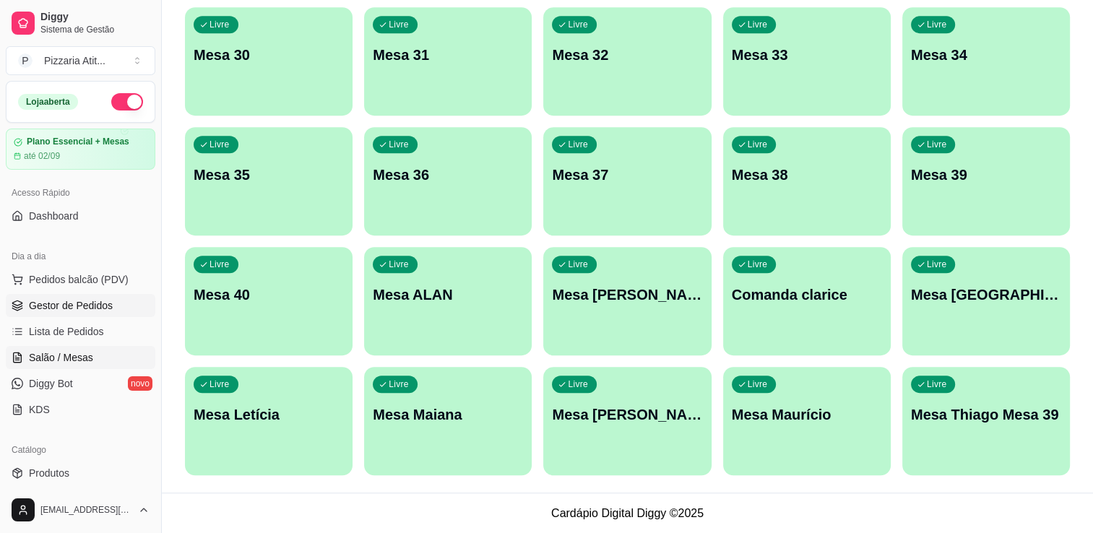
scroll to position [142, 0]
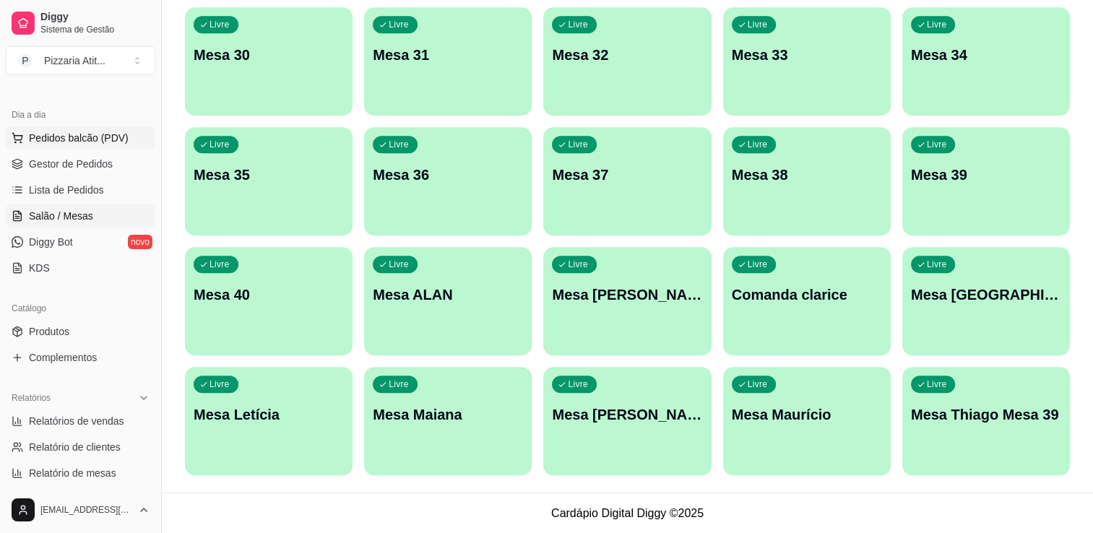
click at [75, 145] on button "Pedidos balcão (PDV)" at bounding box center [81, 137] width 150 height 23
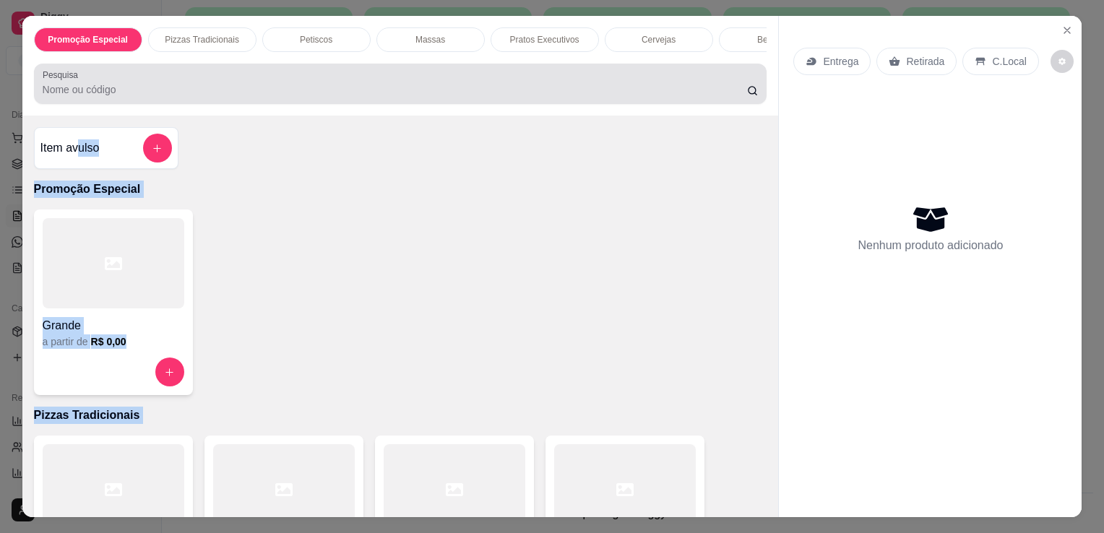
drag, startPoint x: 75, startPoint y: 145, endPoint x: 573, endPoint y: 436, distance: 576.2
click at [573, 436] on div "Item avulso Promoção Especial Grande a partir de R$ 0,00 Pizzas Tradicionais Br…" at bounding box center [400, 317] width 756 height 402
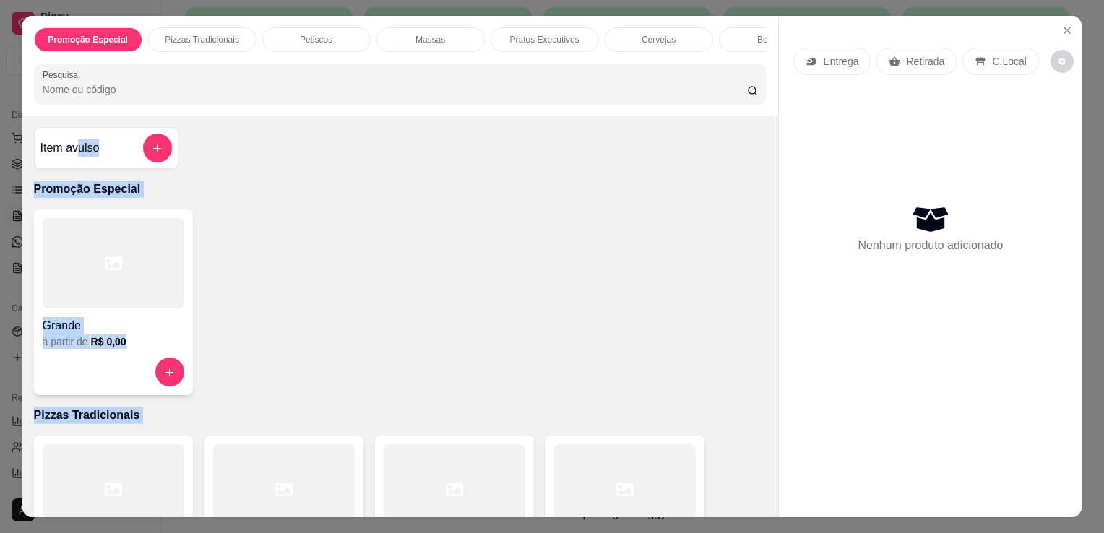
drag, startPoint x: 573, startPoint y: 436, endPoint x: 589, endPoint y: 470, distance: 37.8
click at [589, 470] on div at bounding box center [625, 489] width 142 height 90
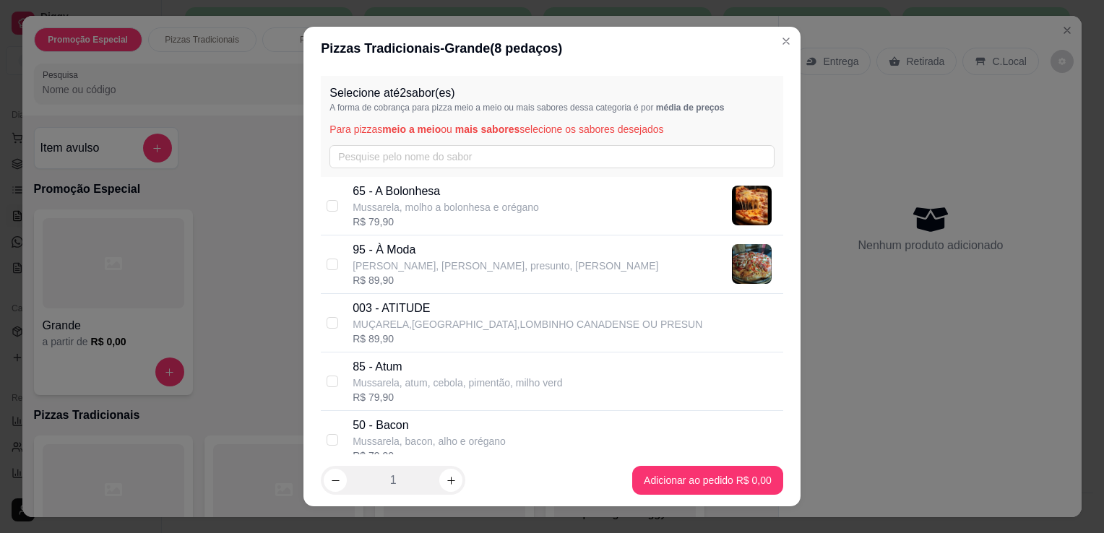
click at [383, 277] on div "R$ 89,90" at bounding box center [506, 280] width 306 height 14
checkbox input "true"
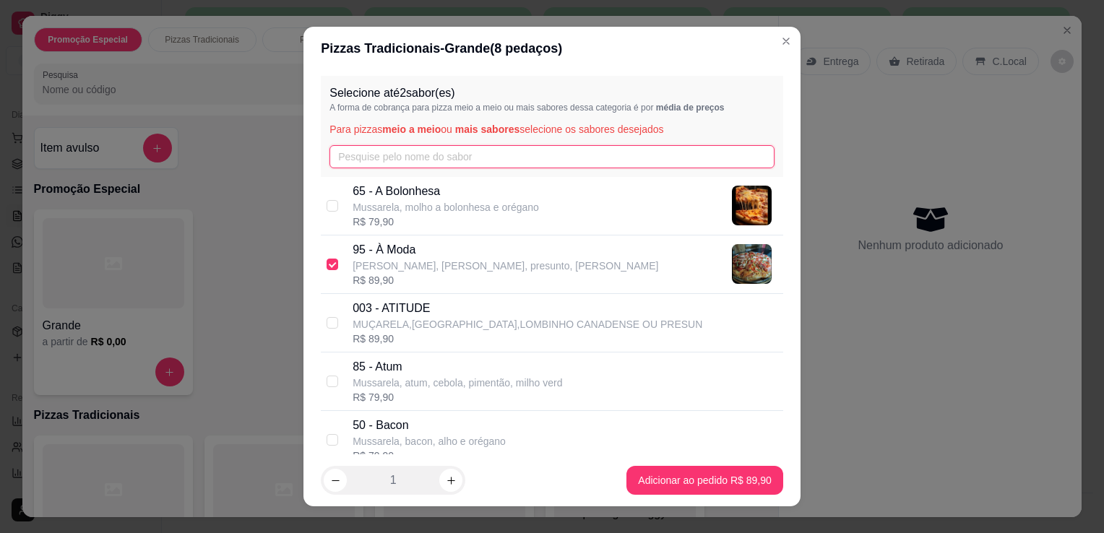
click at [401, 163] on input "text" at bounding box center [551, 156] width 445 height 23
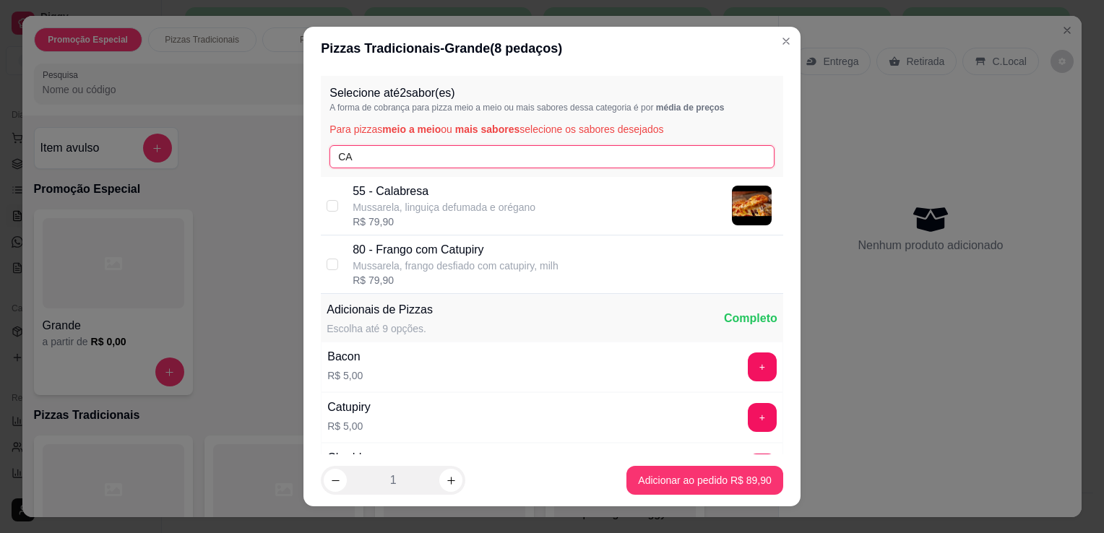
type input "CA"
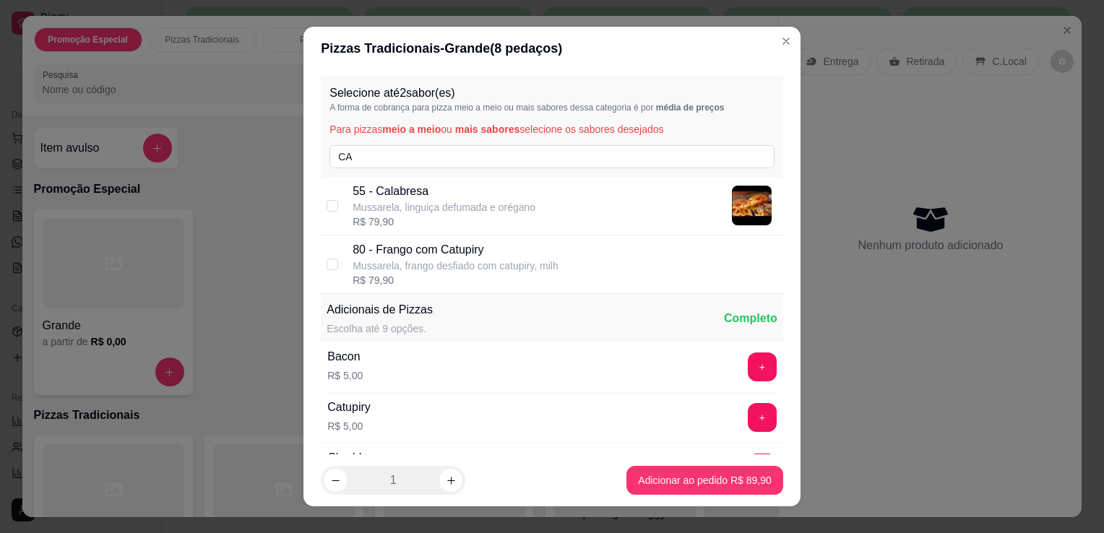
click at [410, 202] on p "Mussarela, linguiça defumada e orégano" at bounding box center [444, 207] width 183 height 14
checkbox input "true"
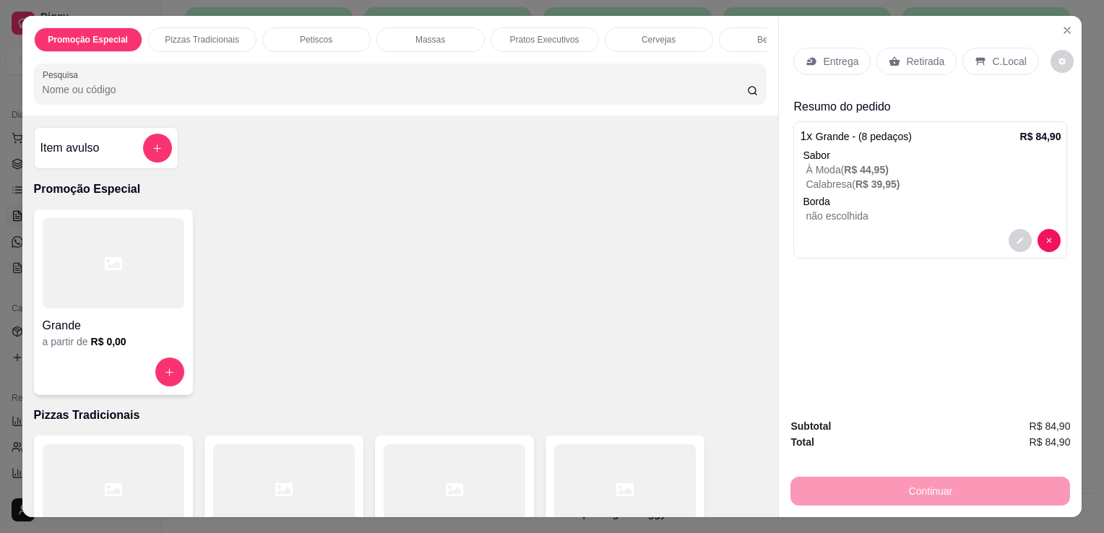
click at [850, 54] on p "Entrega" at bounding box center [840, 61] width 35 height 14
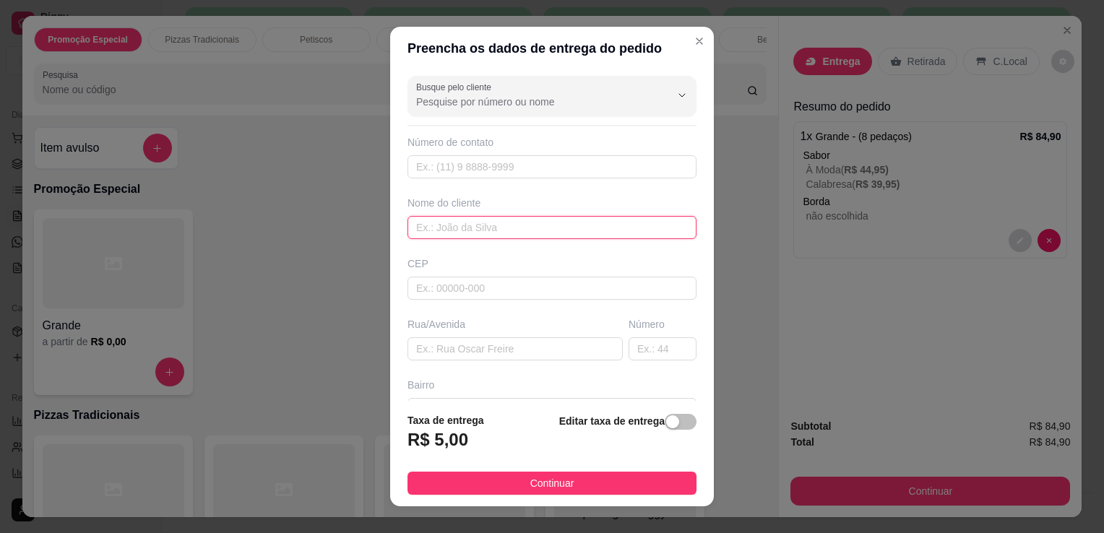
click at [485, 224] on input "text" at bounding box center [551, 227] width 289 height 23
type input "ITA"
click at [496, 344] on input "text" at bounding box center [514, 348] width 215 height 23
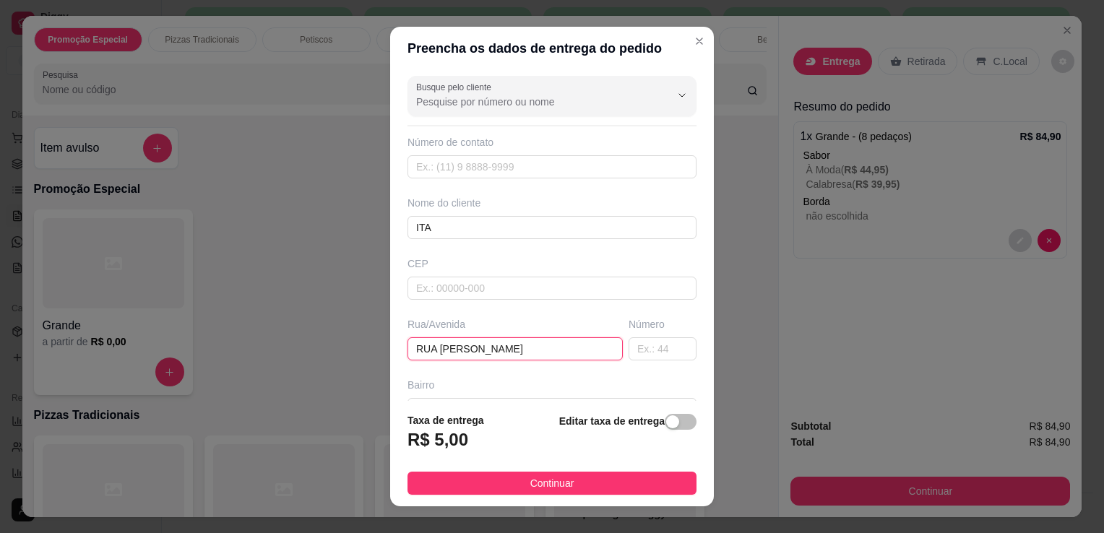
type input "RUA [PERSON_NAME]"
click at [636, 347] on input "text" at bounding box center [662, 348] width 68 height 23
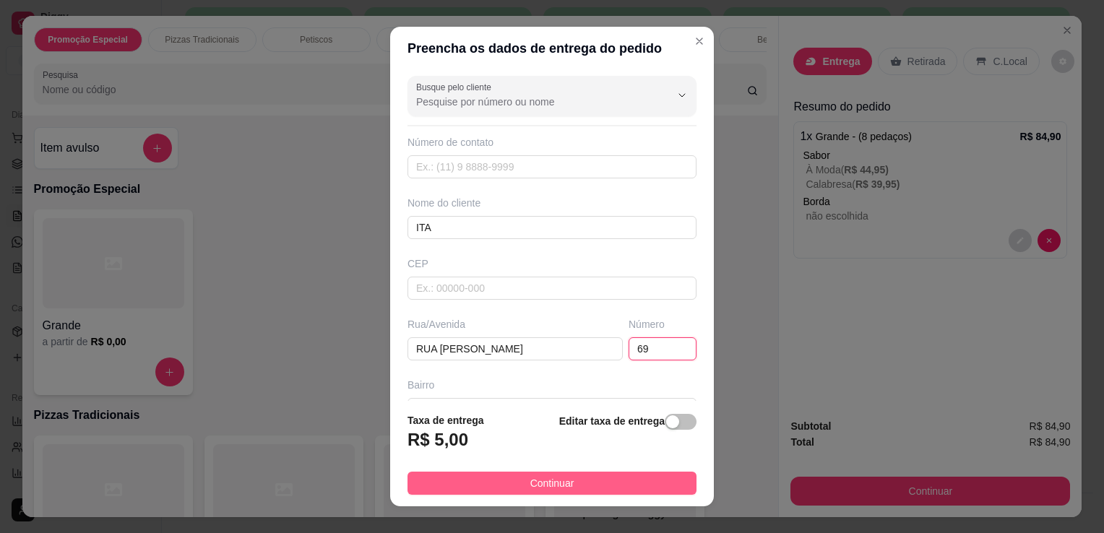
type input "69"
click at [630, 475] on button "Continuar" at bounding box center [551, 483] width 289 height 23
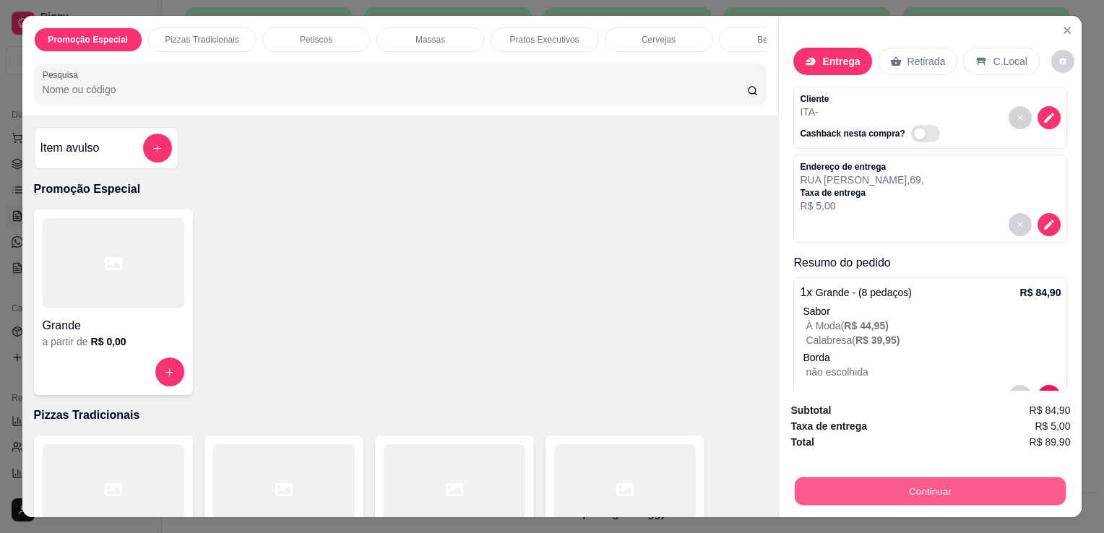
click at [910, 493] on button "Continuar" at bounding box center [930, 491] width 271 height 28
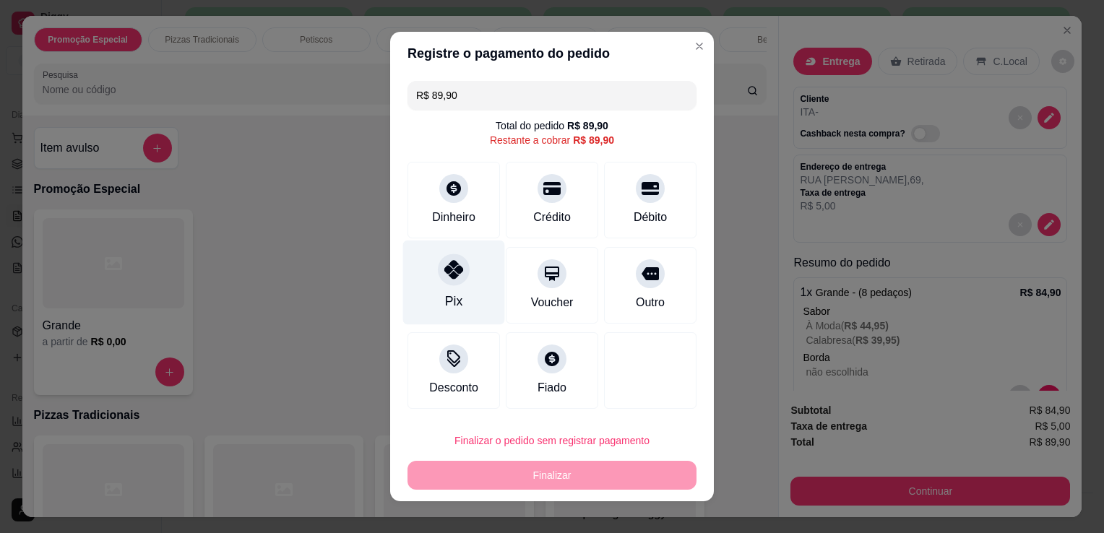
click at [415, 290] on div "Pix" at bounding box center [454, 283] width 102 height 85
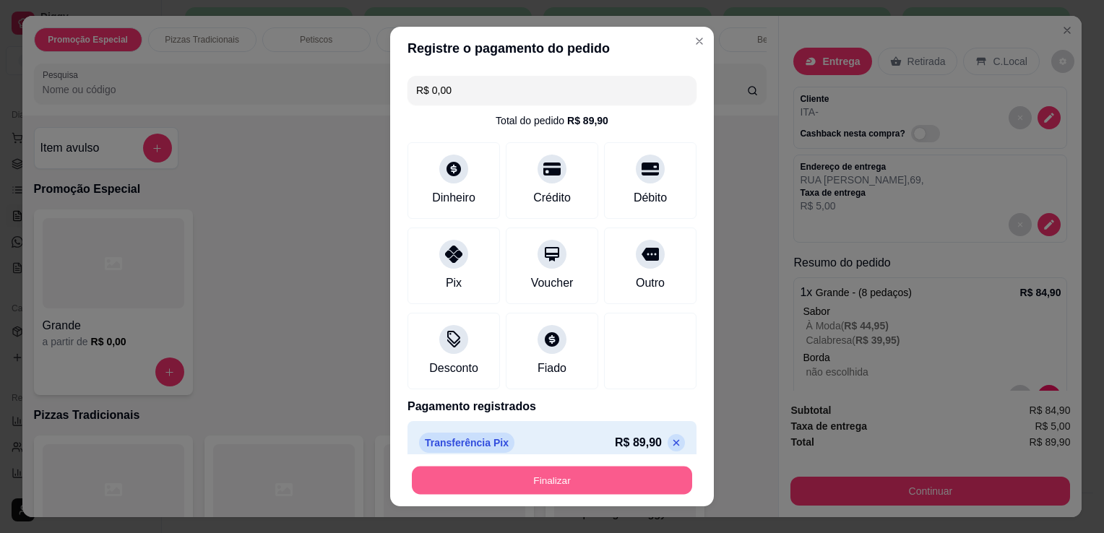
click at [507, 484] on button "Finalizar" at bounding box center [552, 481] width 280 height 28
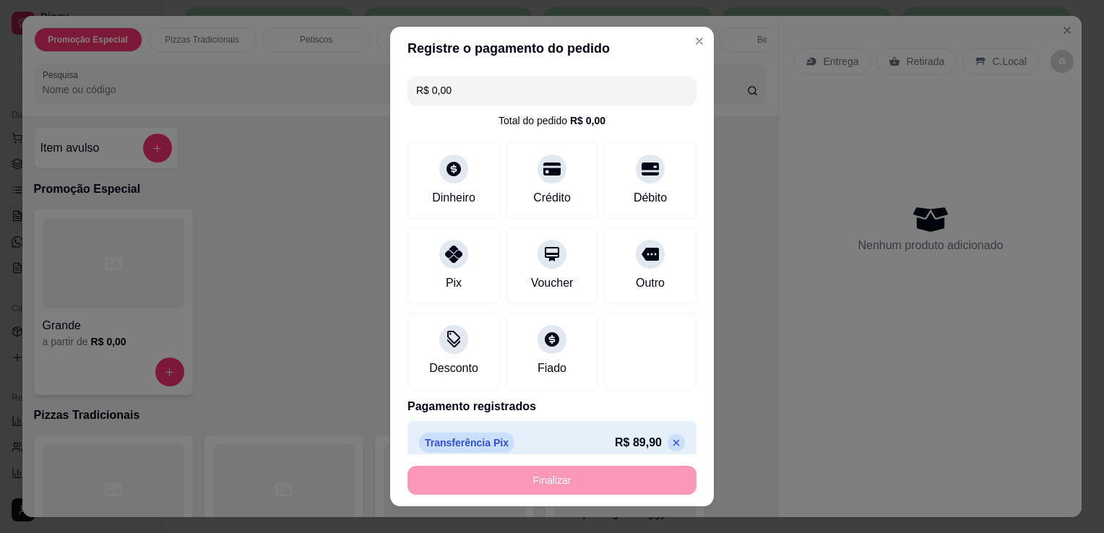
type input "-R$ 89,90"
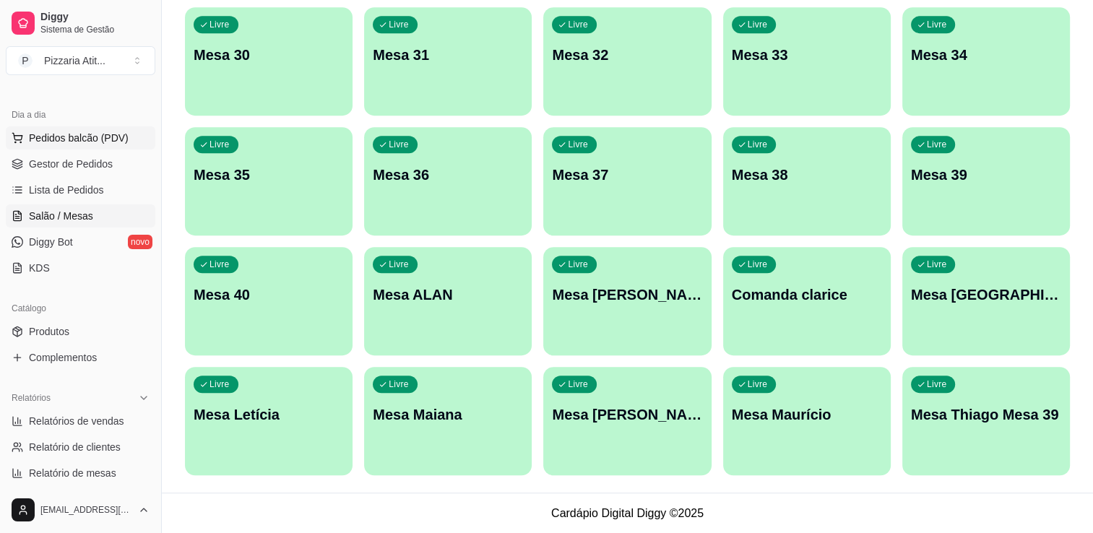
click at [95, 147] on button "Pedidos balcão (PDV)" at bounding box center [81, 137] width 150 height 23
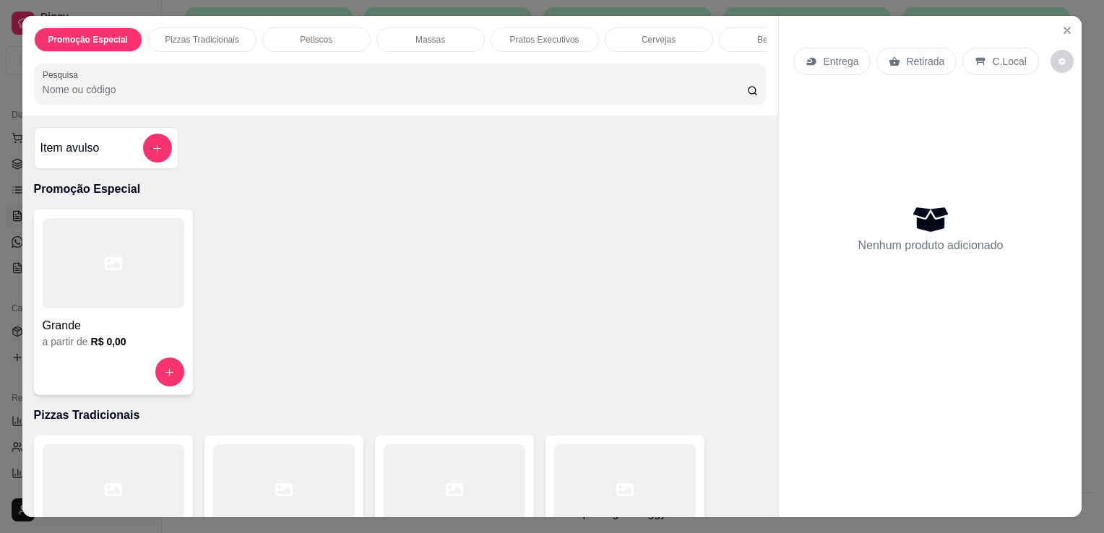
click at [581, 480] on div at bounding box center [625, 489] width 142 height 90
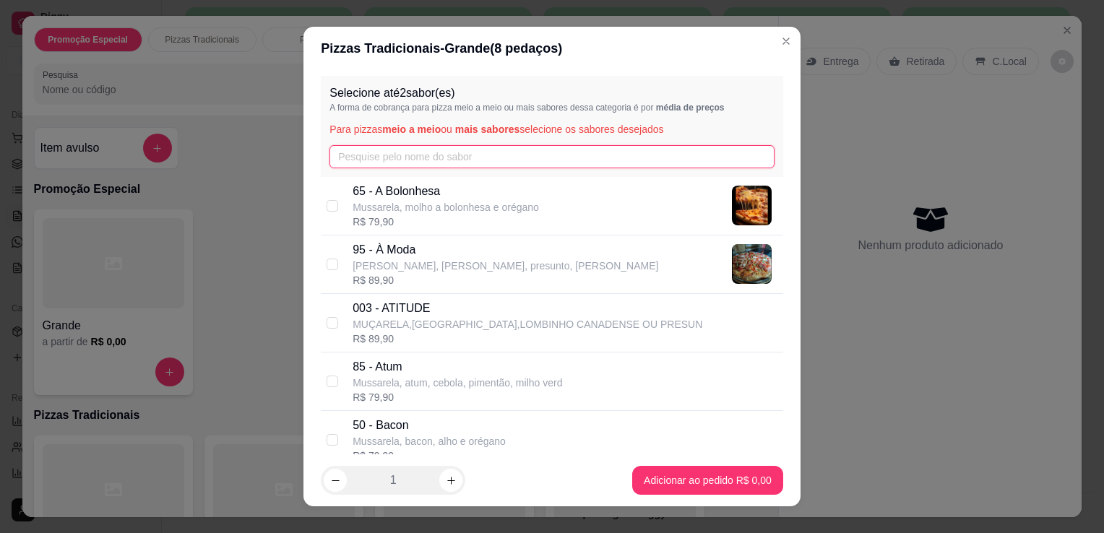
click at [500, 150] on input "text" at bounding box center [551, 156] width 445 height 23
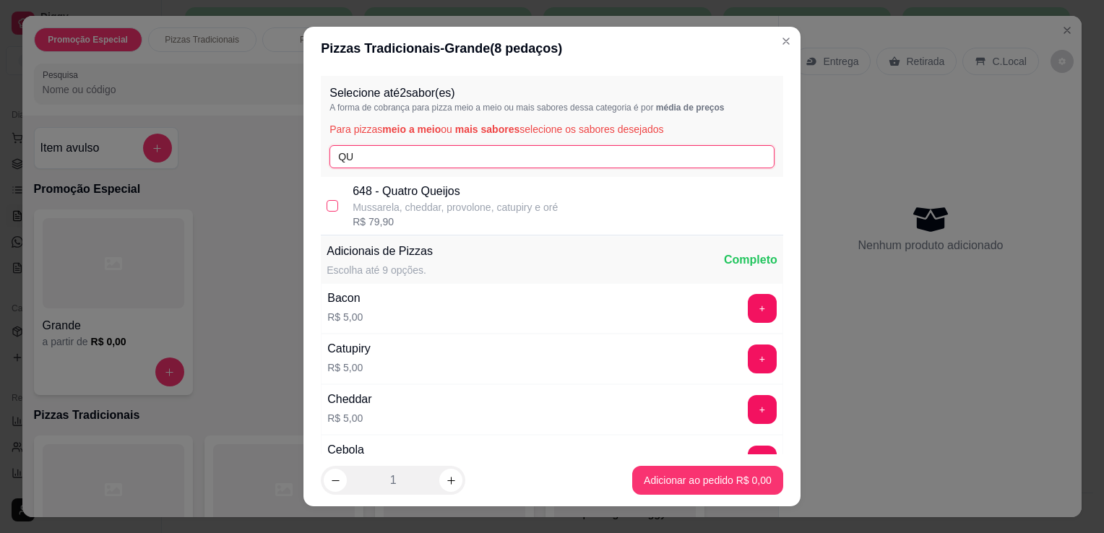
type input "QU"
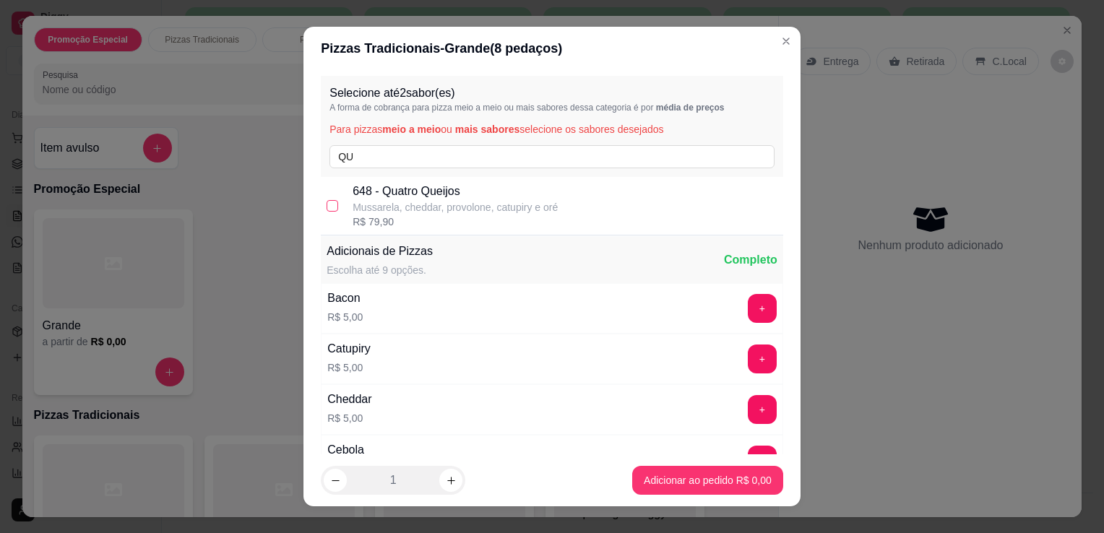
click at [330, 198] on label at bounding box center [333, 206] width 12 height 16
click at [330, 200] on input "checkbox" at bounding box center [333, 206] width 12 height 12
click at [327, 202] on input "checkbox" at bounding box center [333, 206] width 12 height 12
checkbox input "true"
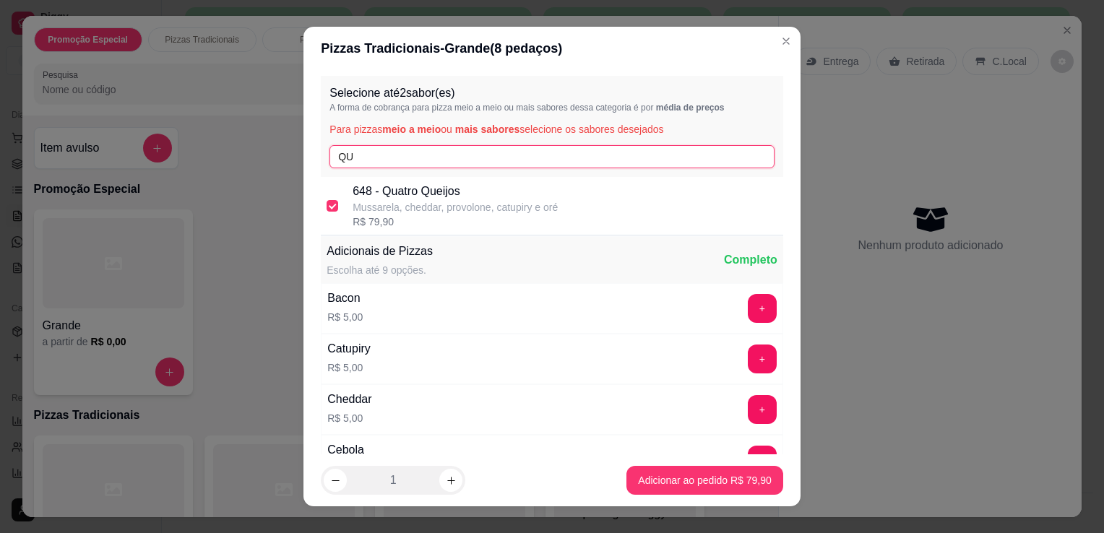
click at [483, 157] on input "QU" at bounding box center [551, 156] width 445 height 23
type input "Q"
type input "PO"
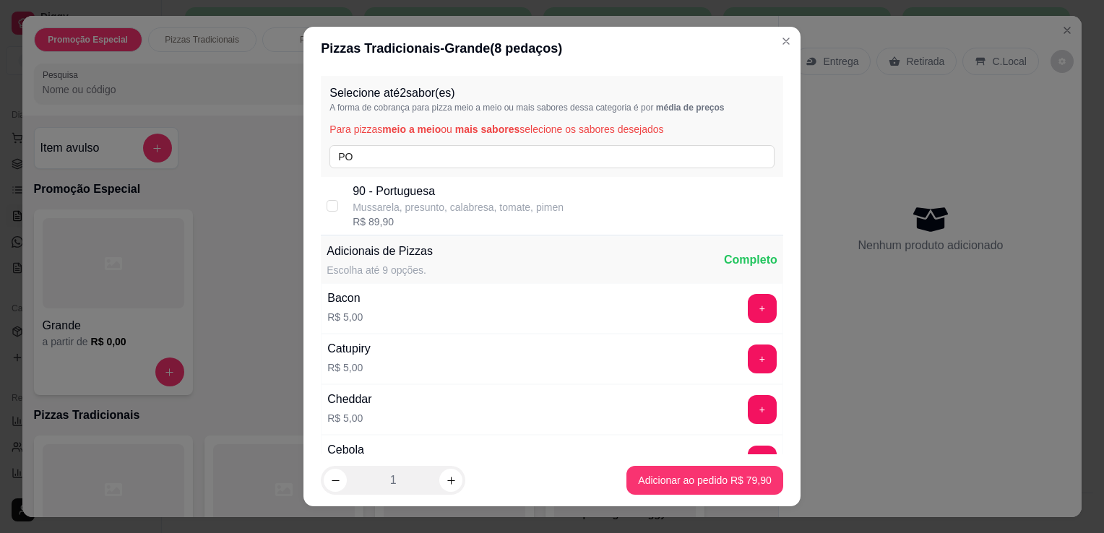
click at [470, 210] on p "Mussarela, presunto, calabresa, tomate, pimen" at bounding box center [458, 207] width 211 height 14
checkbox input "true"
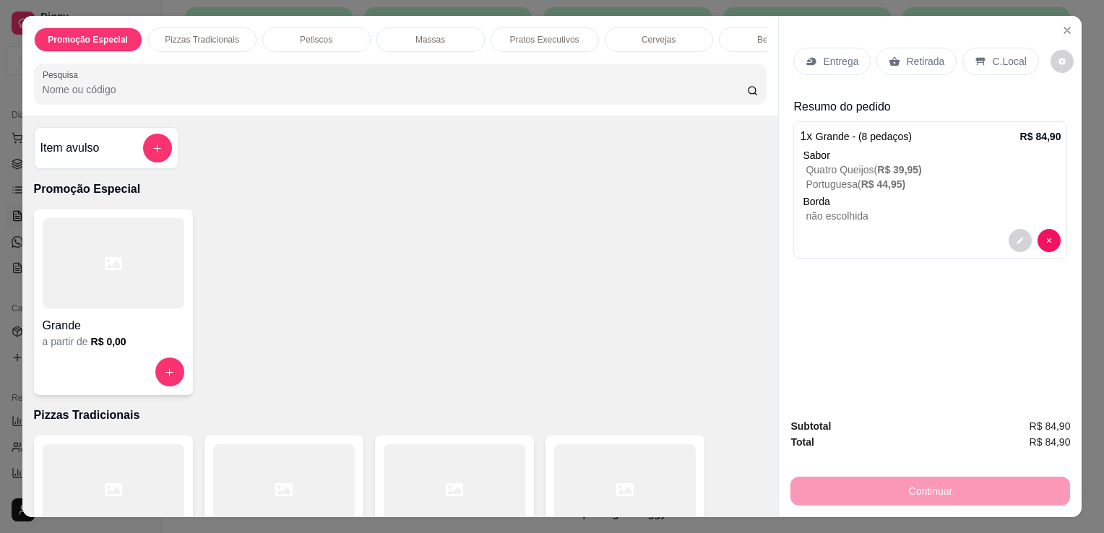
click at [823, 59] on p "Entrega" at bounding box center [840, 61] width 35 height 14
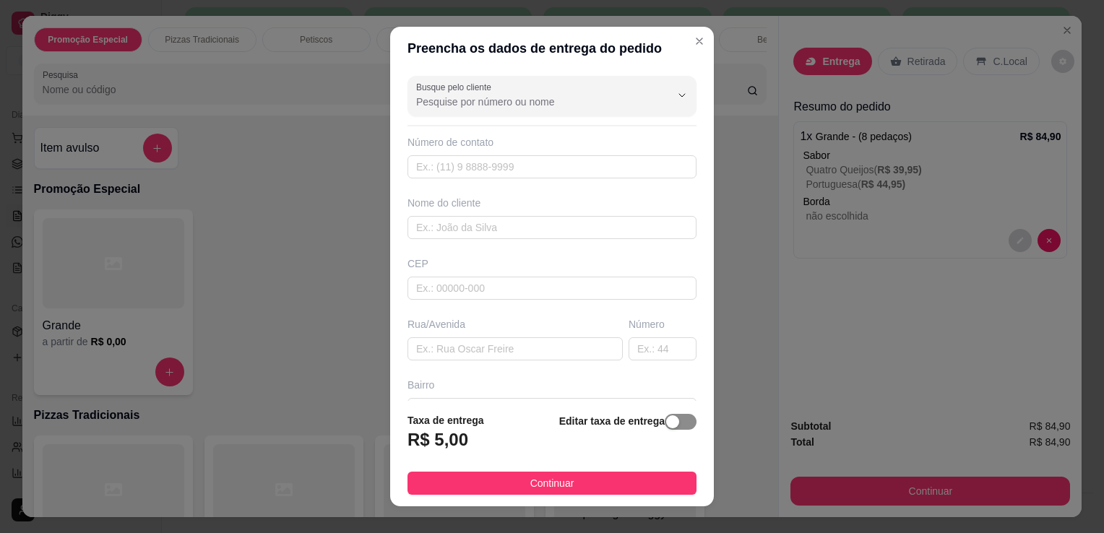
click at [666, 422] on span "button" at bounding box center [681, 422] width 32 height 16
click at [523, 441] on input "0,00" at bounding box center [485, 445] width 155 height 27
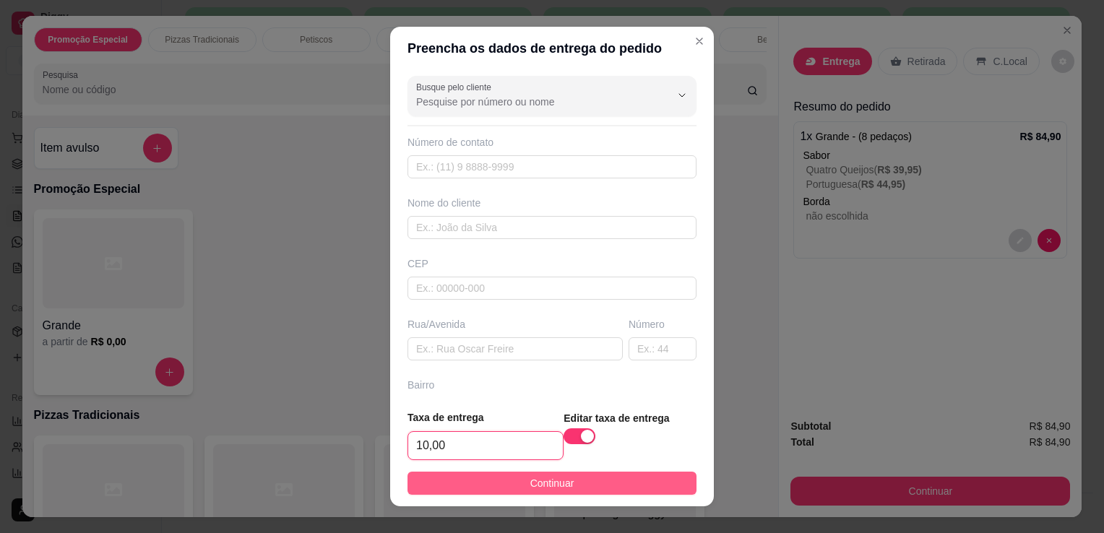
type input "10,00"
click at [567, 487] on button "Continuar" at bounding box center [551, 483] width 289 height 23
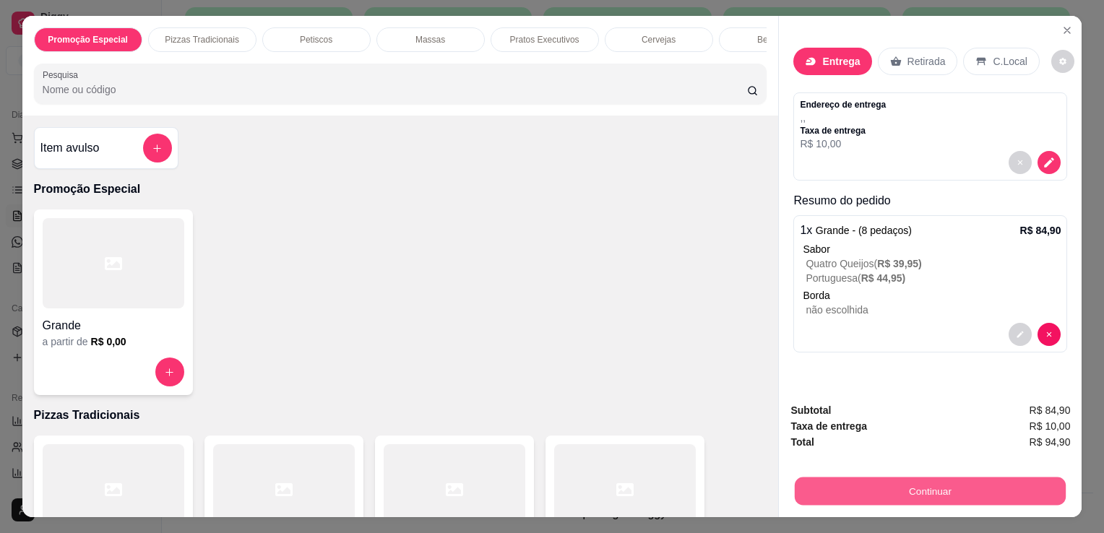
click at [809, 490] on button "Continuar" at bounding box center [930, 491] width 271 height 28
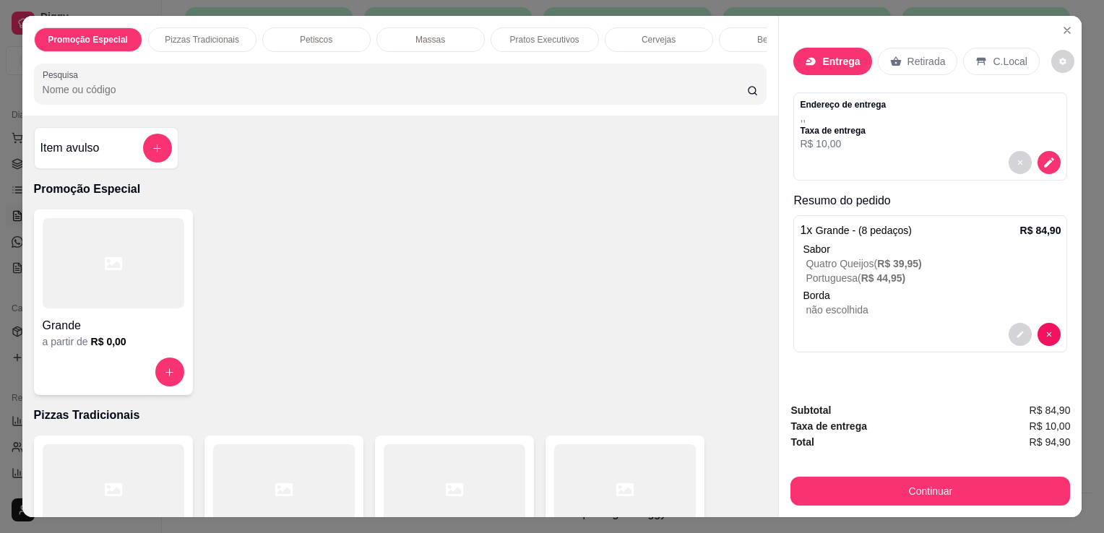
click at [812, 50] on div "Entrega" at bounding box center [832, 61] width 78 height 27
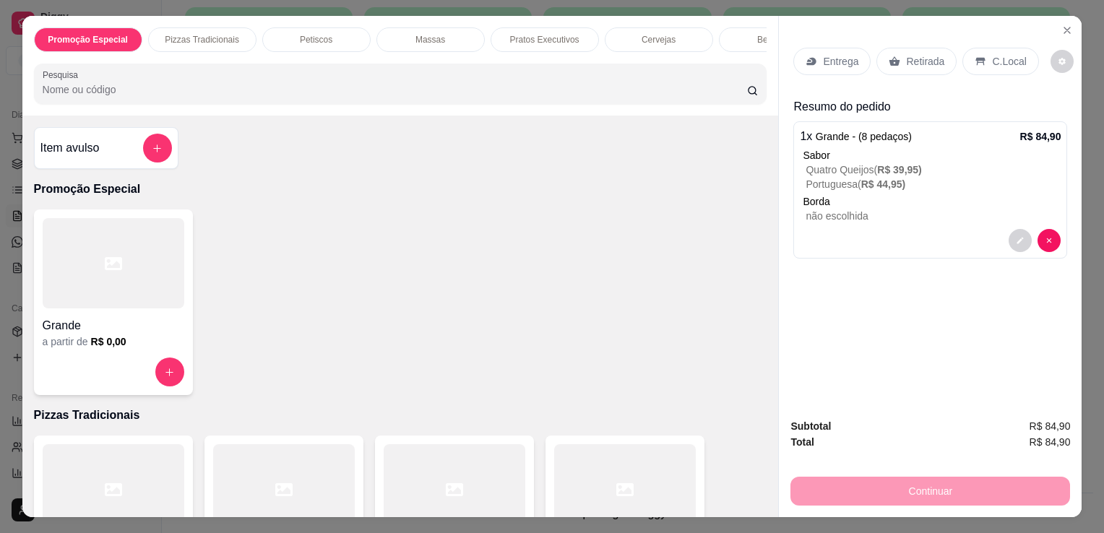
click at [840, 55] on p "Entrega" at bounding box center [840, 61] width 35 height 14
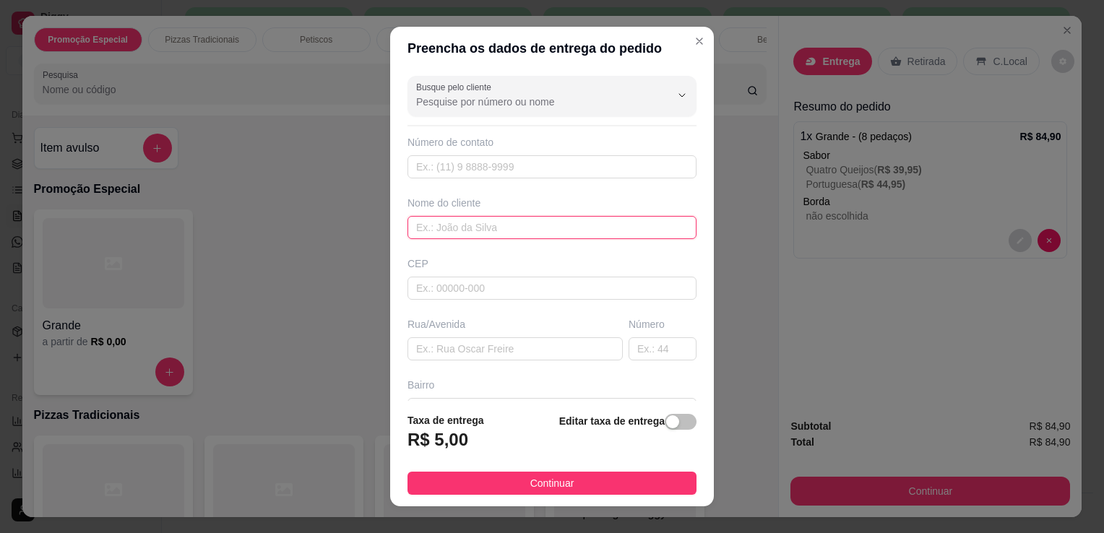
click at [563, 230] on input "text" at bounding box center [551, 227] width 289 height 23
type input "MAURA"
click at [540, 348] on input "text" at bounding box center [514, 348] width 215 height 23
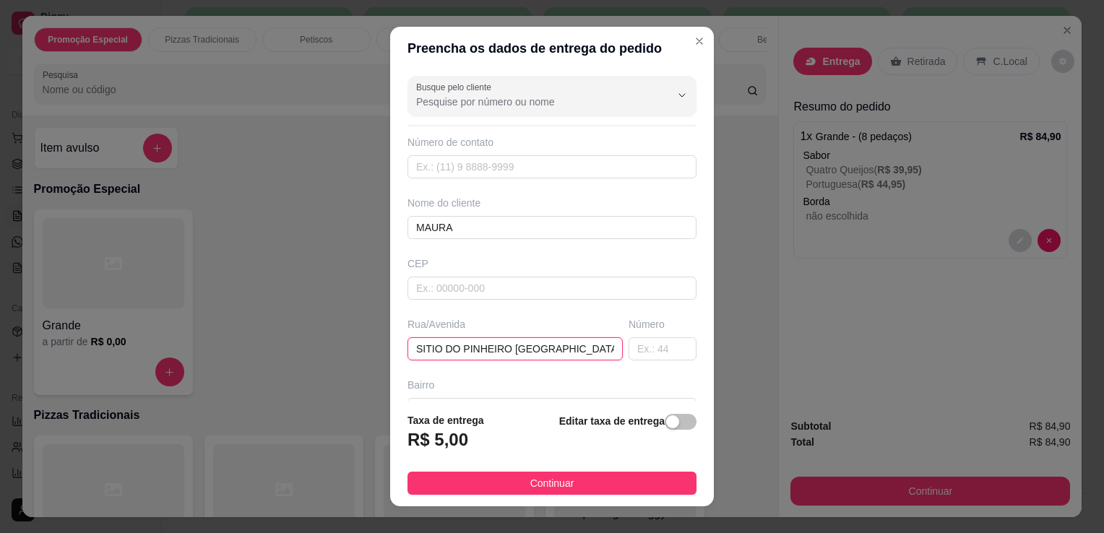
type input "SITIO DO PINHEIRO [GEOGRAPHIC_DATA]"
click at [675, 425] on span "button" at bounding box center [681, 422] width 32 height 16
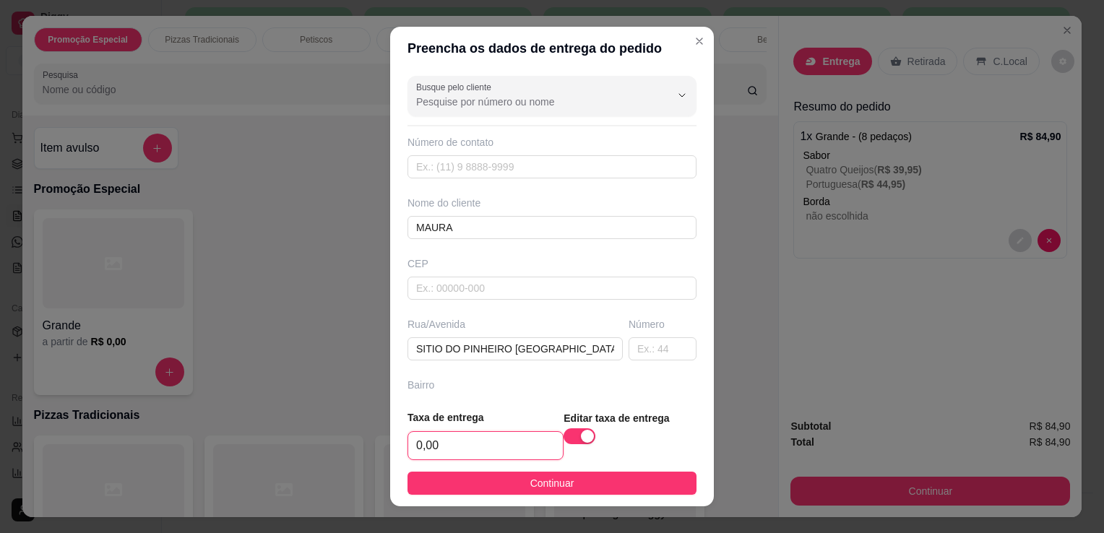
click at [502, 449] on input "0,00" at bounding box center [485, 445] width 155 height 27
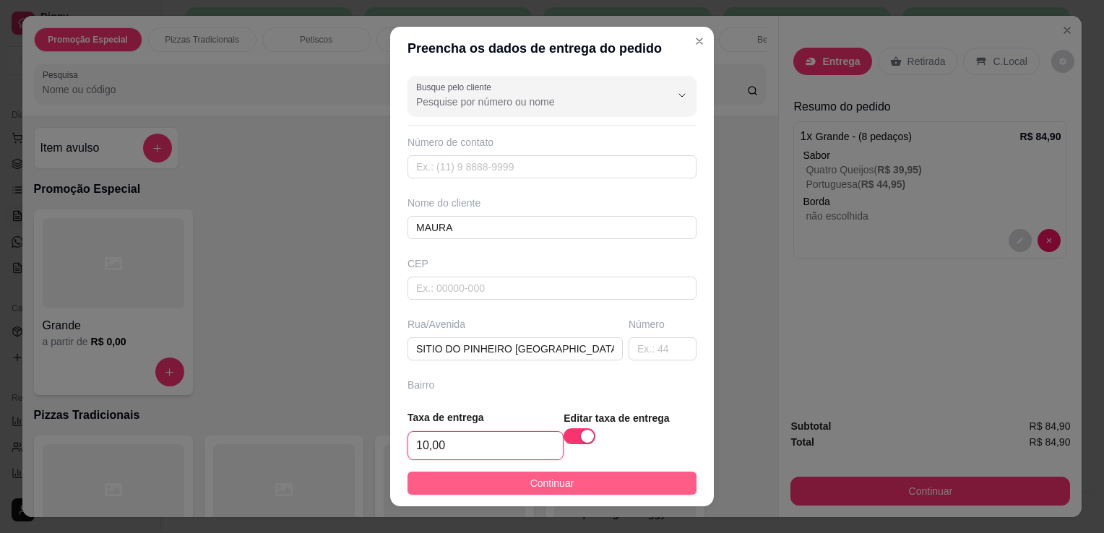
type input "10,00"
click at [535, 488] on span "Continuar" at bounding box center [552, 483] width 44 height 16
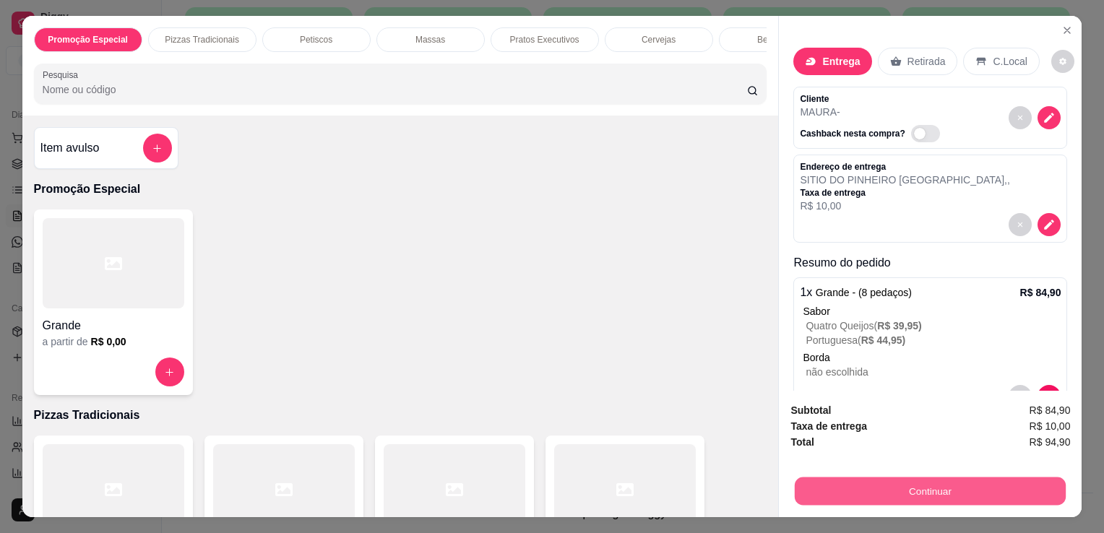
click at [879, 477] on button "Continuar" at bounding box center [930, 491] width 271 height 28
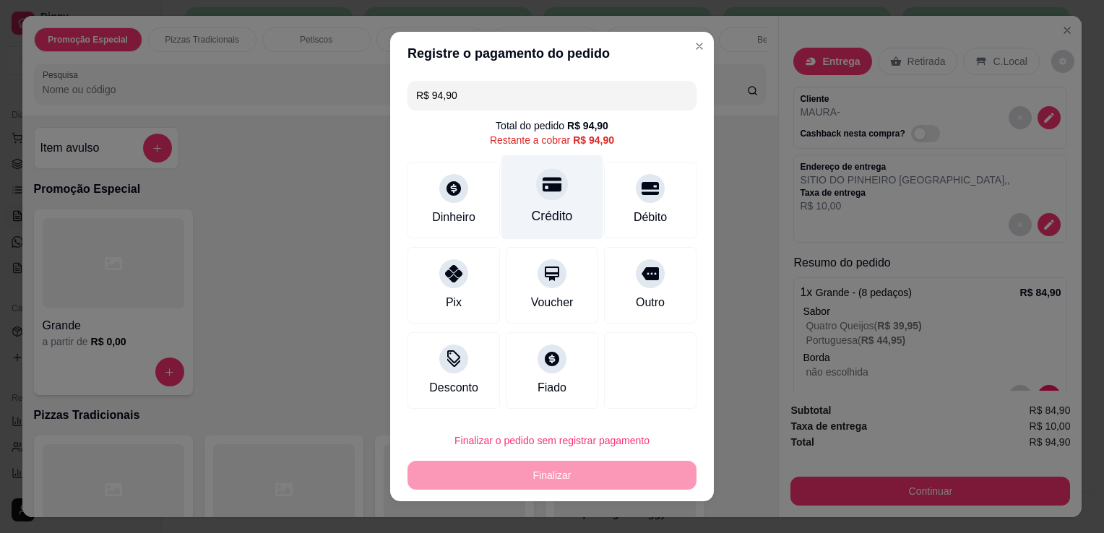
click at [532, 202] on div "Crédito" at bounding box center [552, 197] width 102 height 85
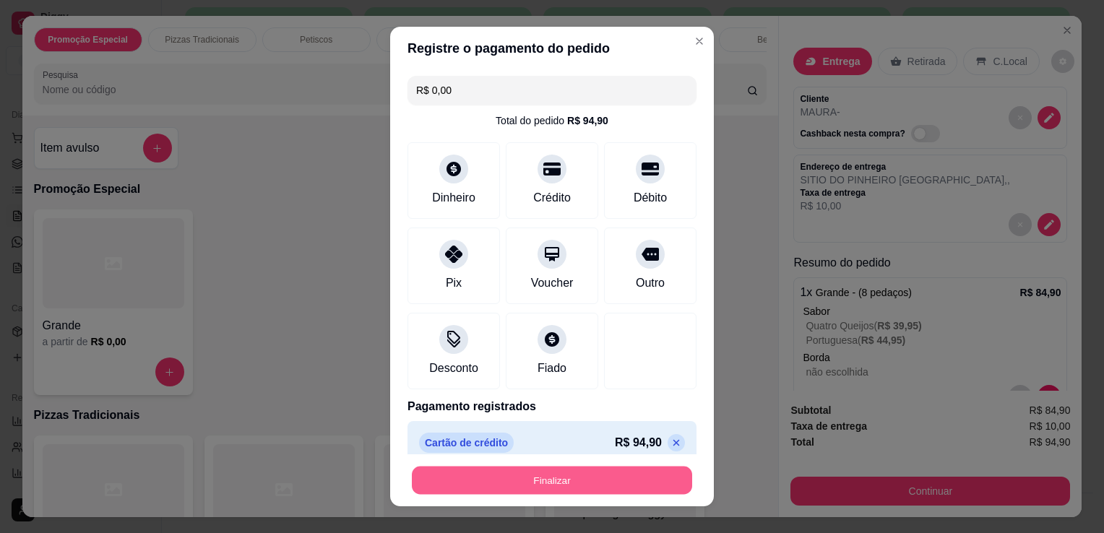
click at [561, 471] on button "Finalizar" at bounding box center [552, 481] width 280 height 28
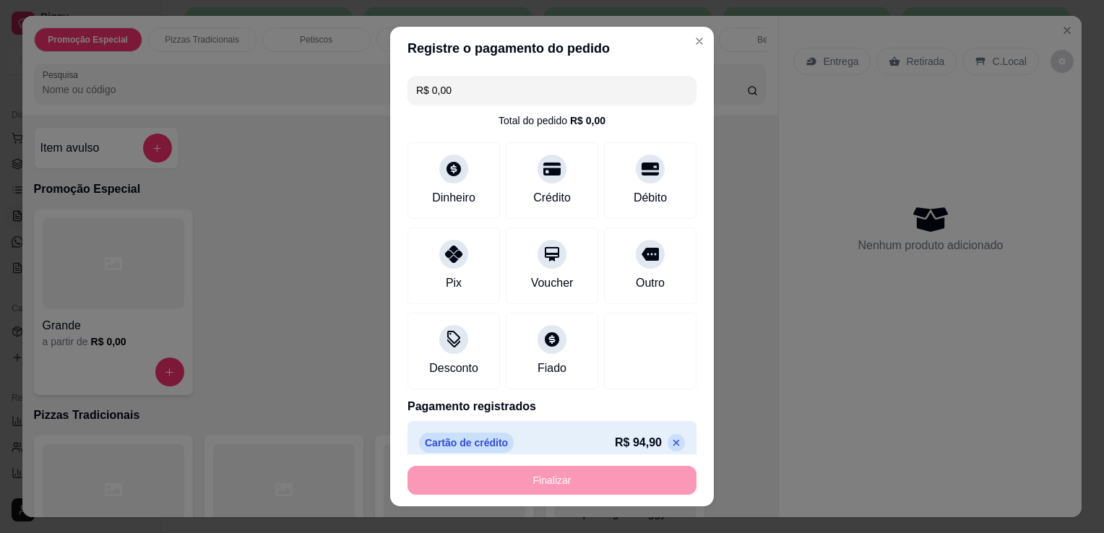
type input "-R$ 94,90"
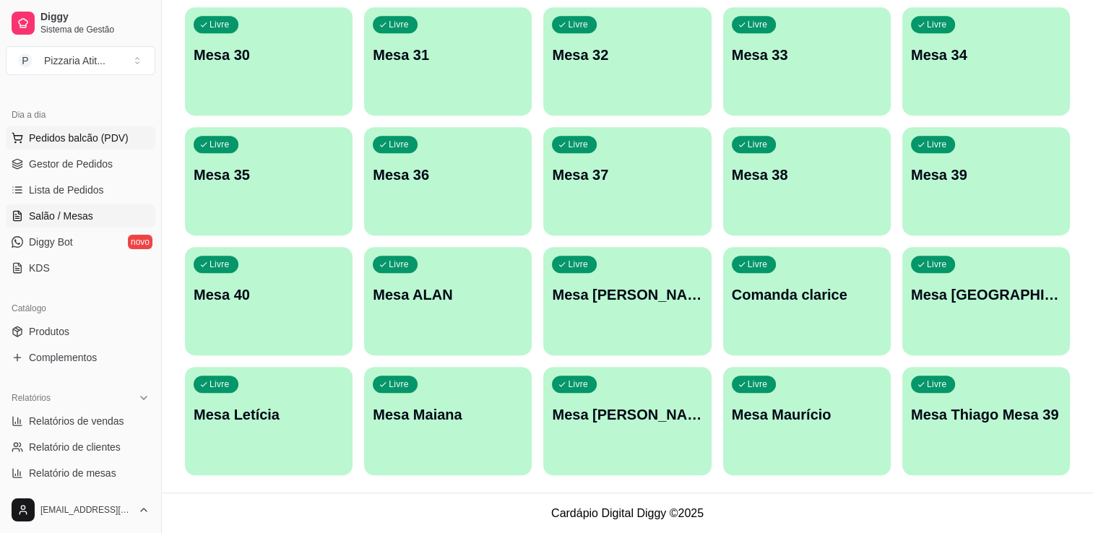
click at [113, 135] on span "Pedidos balcão (PDV)" at bounding box center [79, 138] width 100 height 14
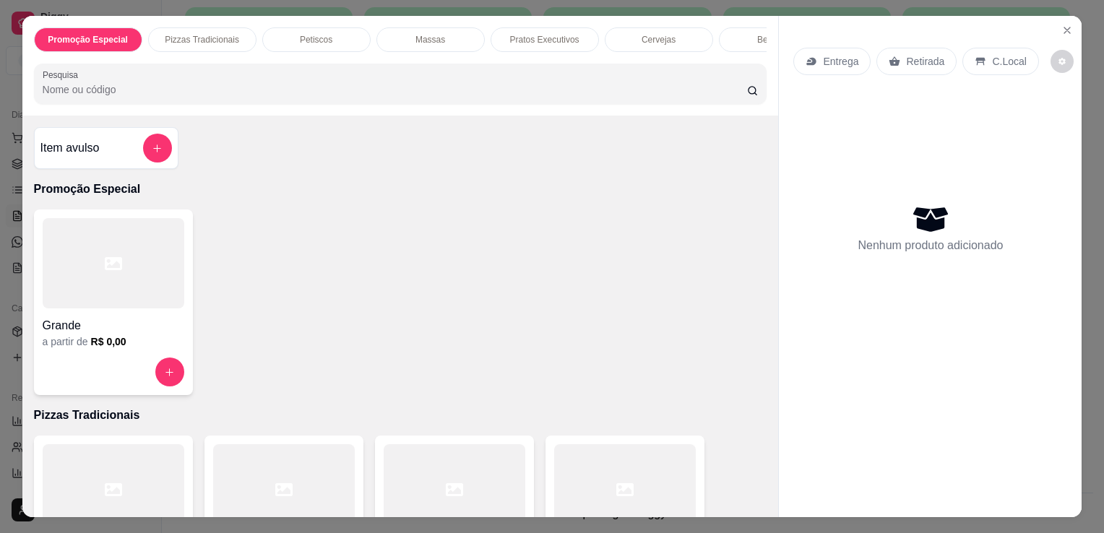
click at [607, 484] on div at bounding box center [625, 489] width 142 height 90
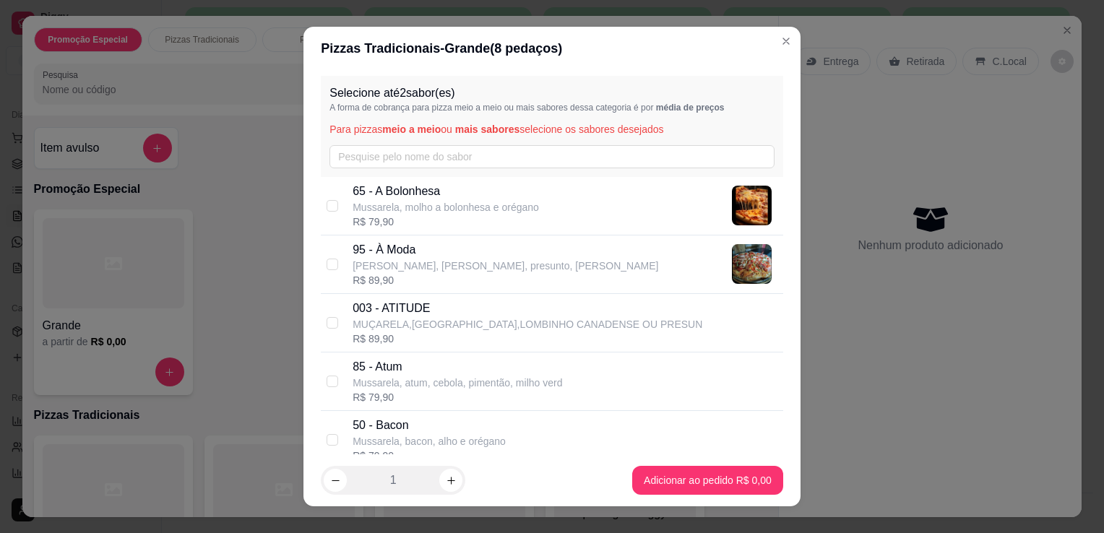
click at [399, 261] on p "[PERSON_NAME], [PERSON_NAME], presunto, [PERSON_NAME]" at bounding box center [506, 266] width 306 height 14
checkbox input "true"
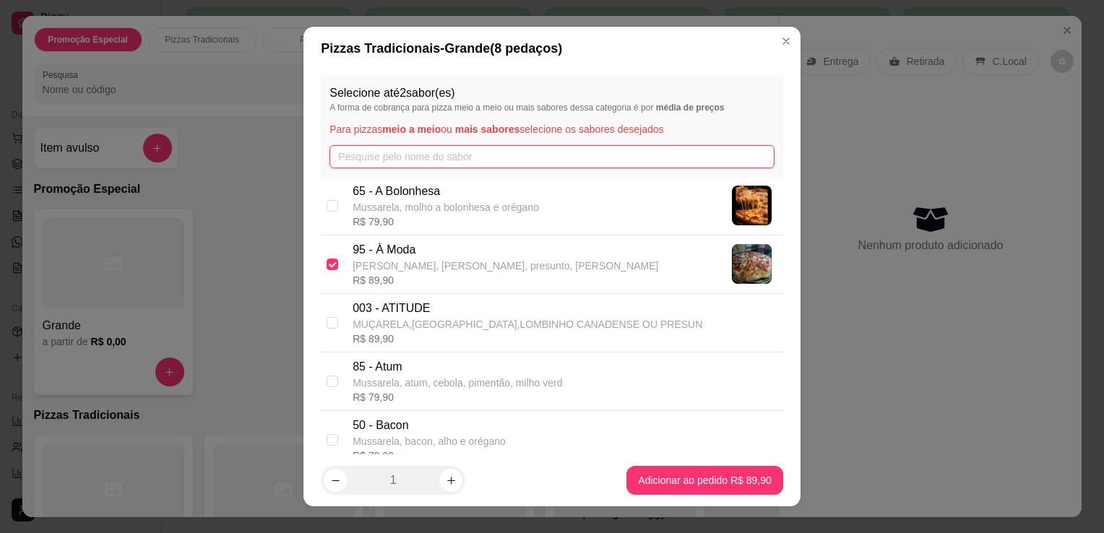
click at [447, 163] on input "text" at bounding box center [551, 156] width 445 height 23
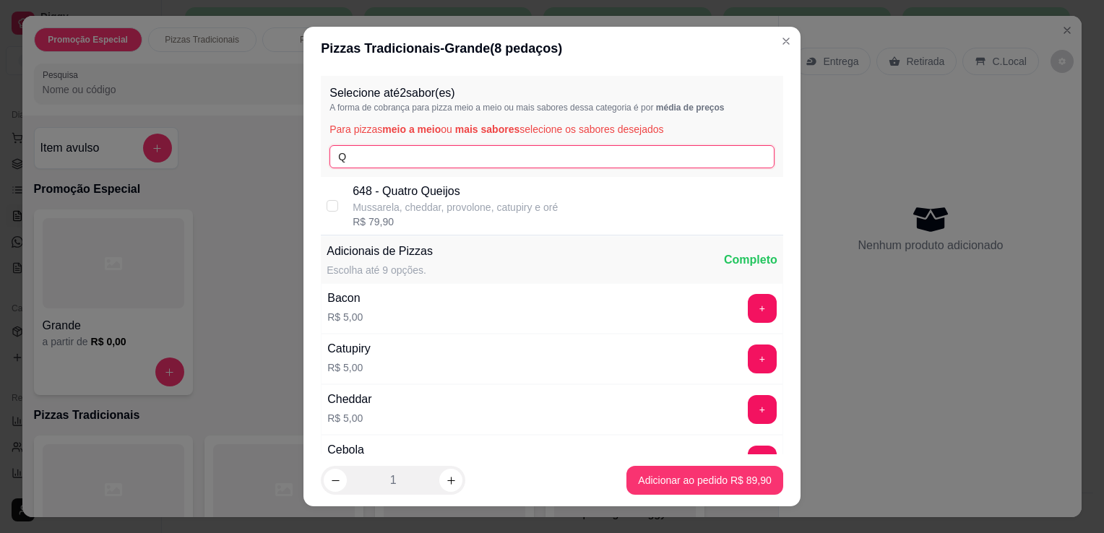
type input "Q"
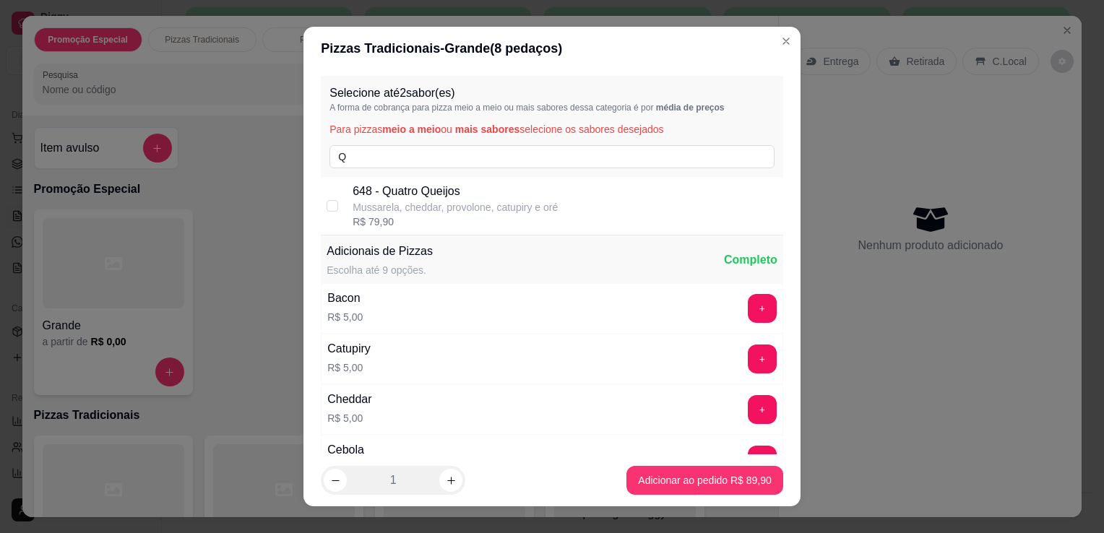
click at [454, 179] on div "648 - Quatro Queijos Mussarela, cheddar, provolone, catupiry e oré R$ 79,90" at bounding box center [552, 206] width 462 height 59
checkbox input "true"
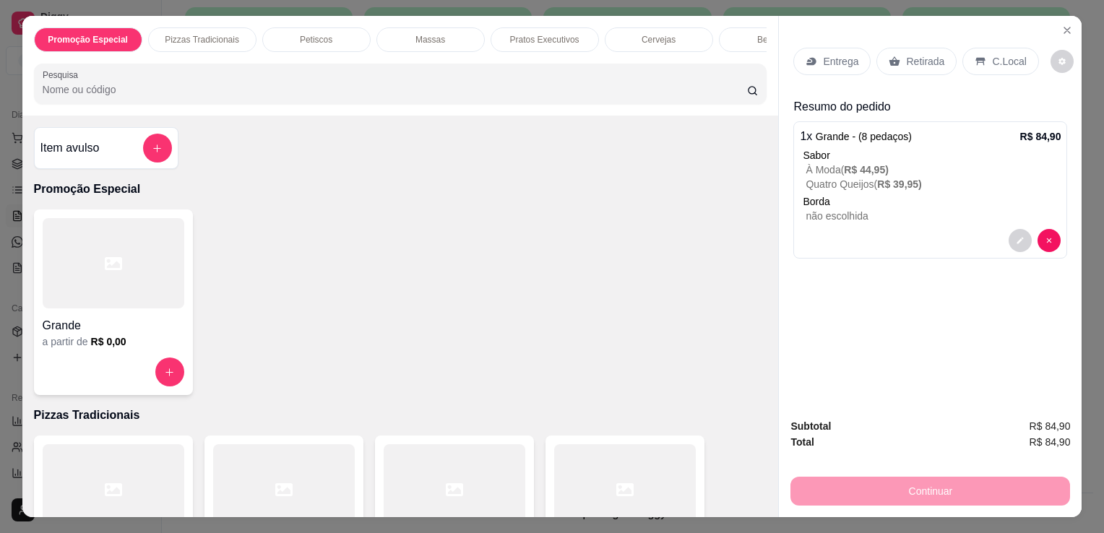
click at [937, 48] on div "Retirada" at bounding box center [916, 61] width 80 height 27
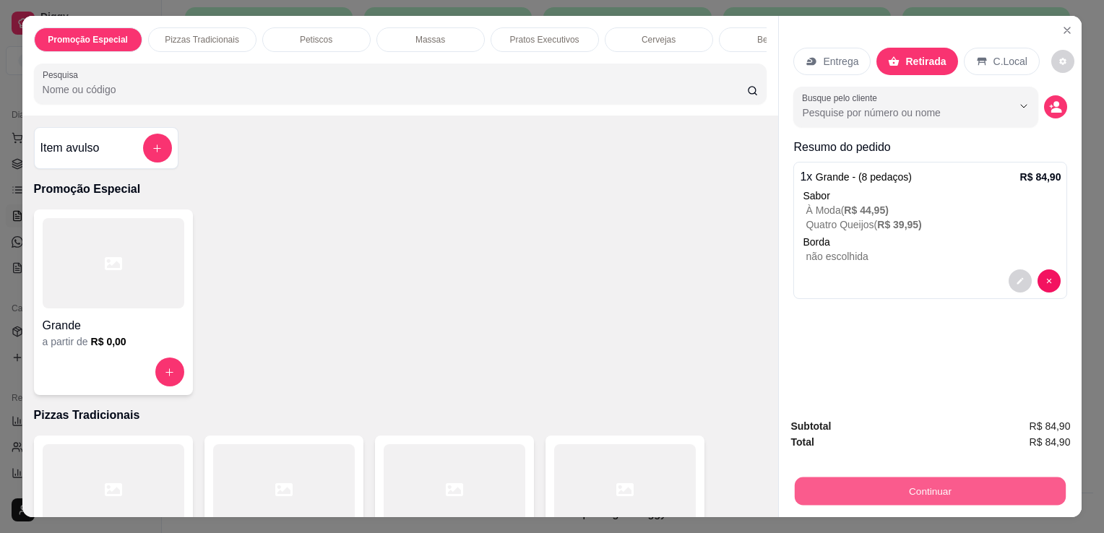
click at [889, 483] on button "Continuar" at bounding box center [930, 491] width 271 height 28
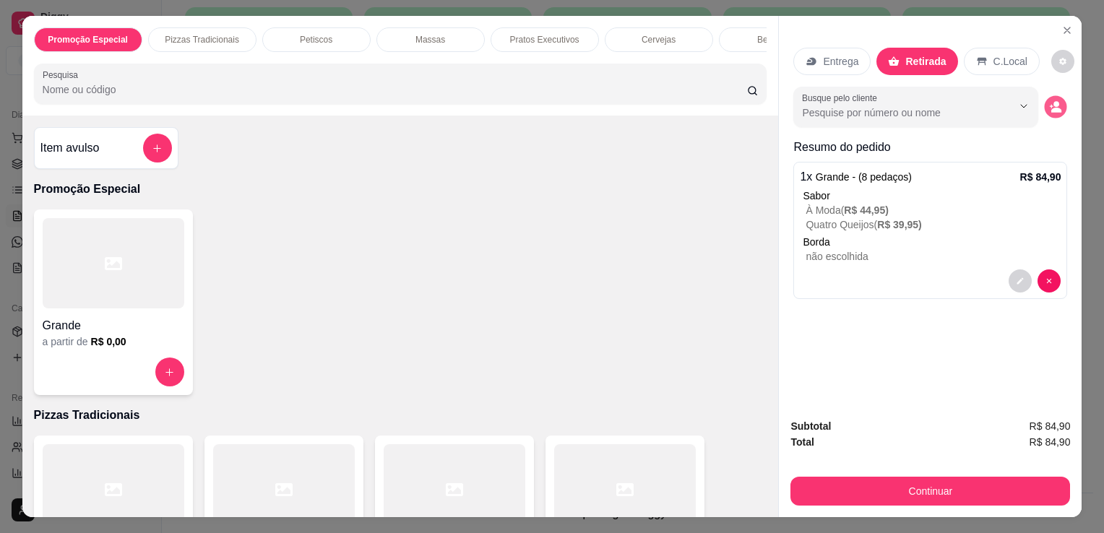
click at [1057, 99] on button "decrease-product-quantity" at bounding box center [1056, 107] width 22 height 22
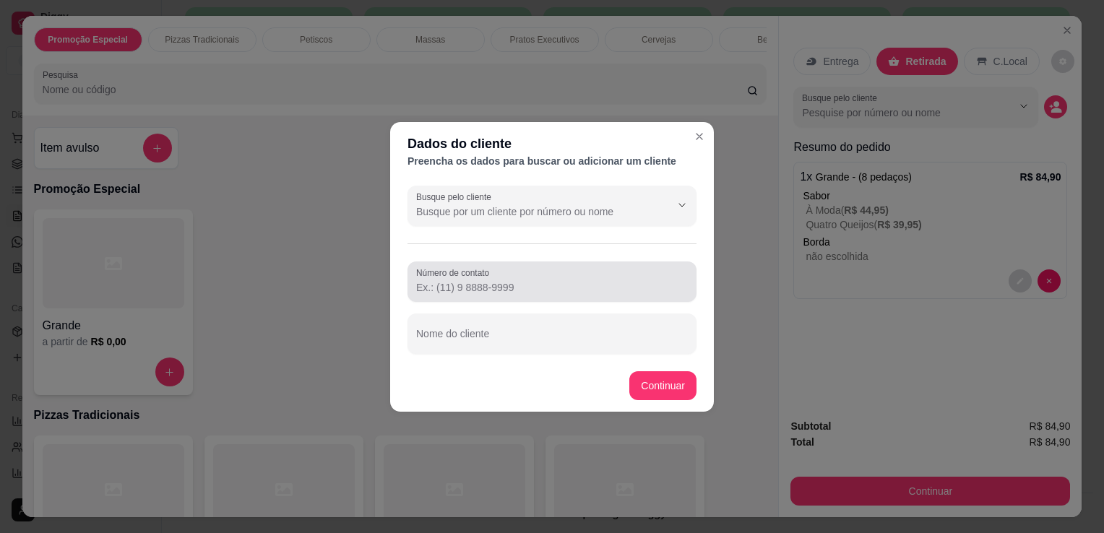
click at [530, 296] on div "Número de contato" at bounding box center [551, 281] width 289 height 40
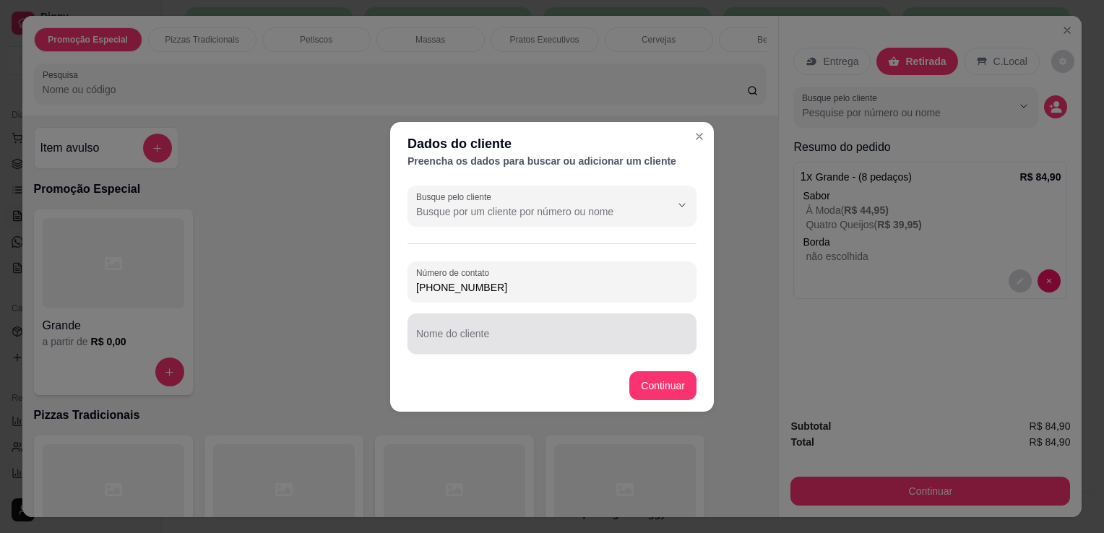
type input "[PHONE_NUMBER]"
click at [532, 353] on div "Nome do cliente" at bounding box center [551, 333] width 289 height 40
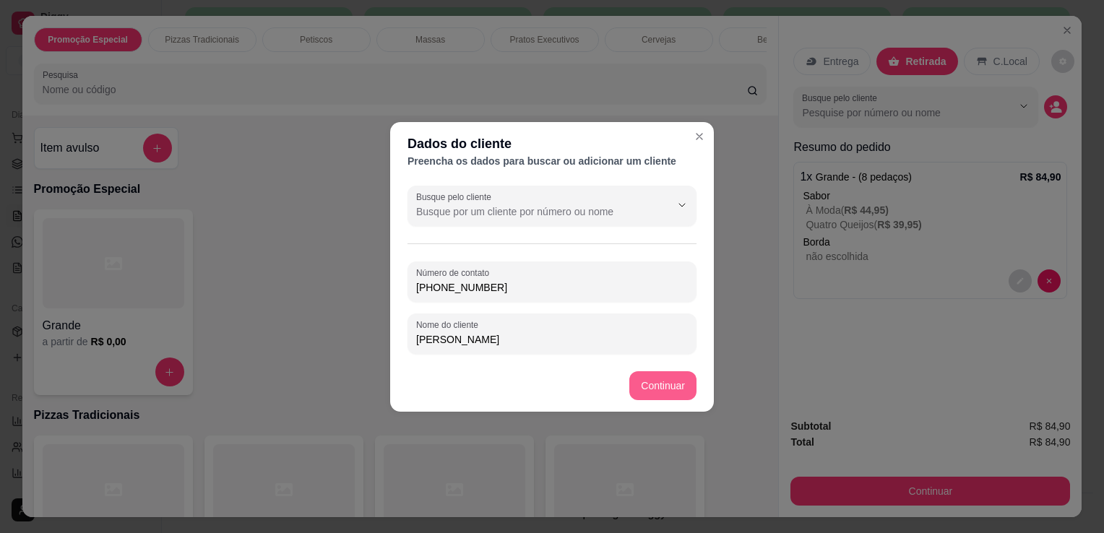
type input "[PERSON_NAME]"
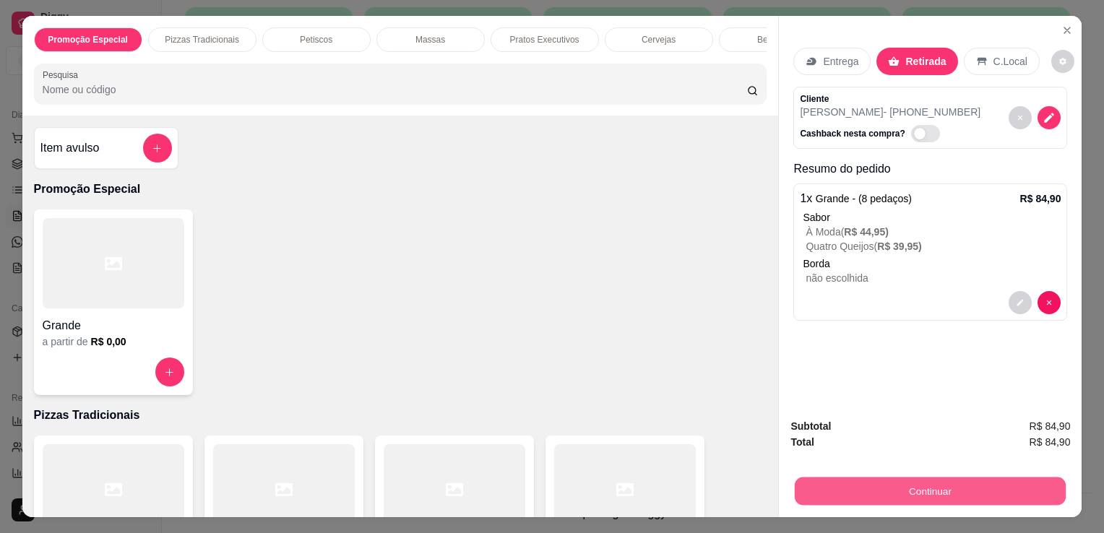
click at [927, 488] on button "Continuar" at bounding box center [930, 491] width 271 height 28
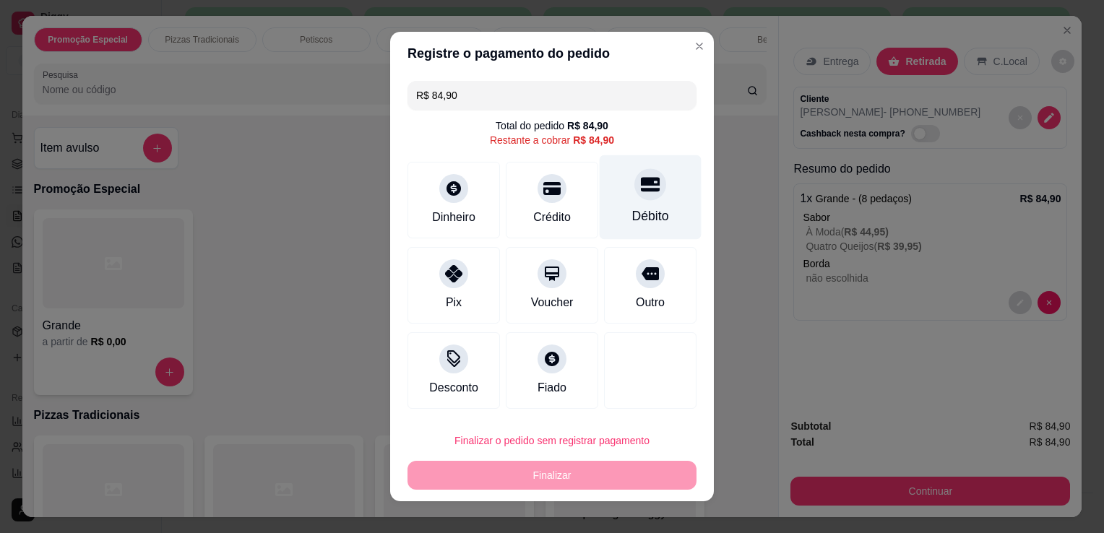
click at [624, 198] on div "Débito" at bounding box center [651, 197] width 102 height 85
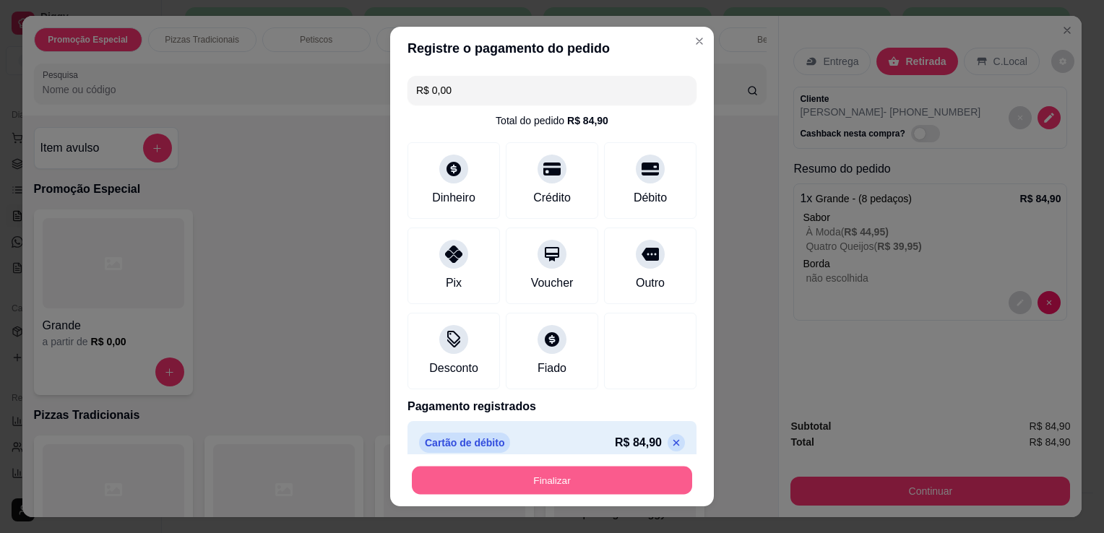
click at [640, 488] on button "Finalizar" at bounding box center [552, 481] width 280 height 28
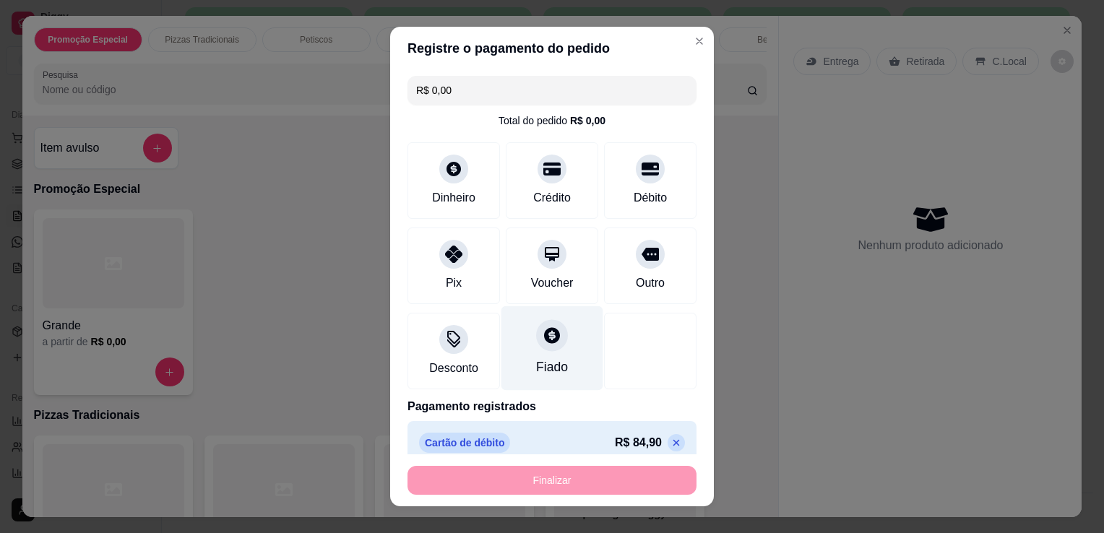
type input "-R$ 84,90"
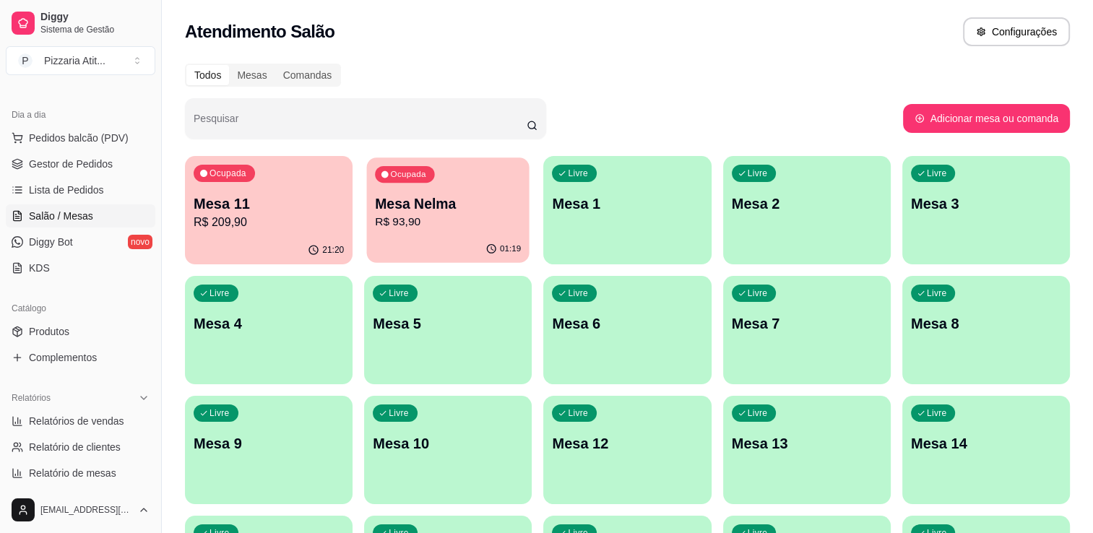
click at [449, 239] on div "01:19" at bounding box center [448, 248] width 163 height 27
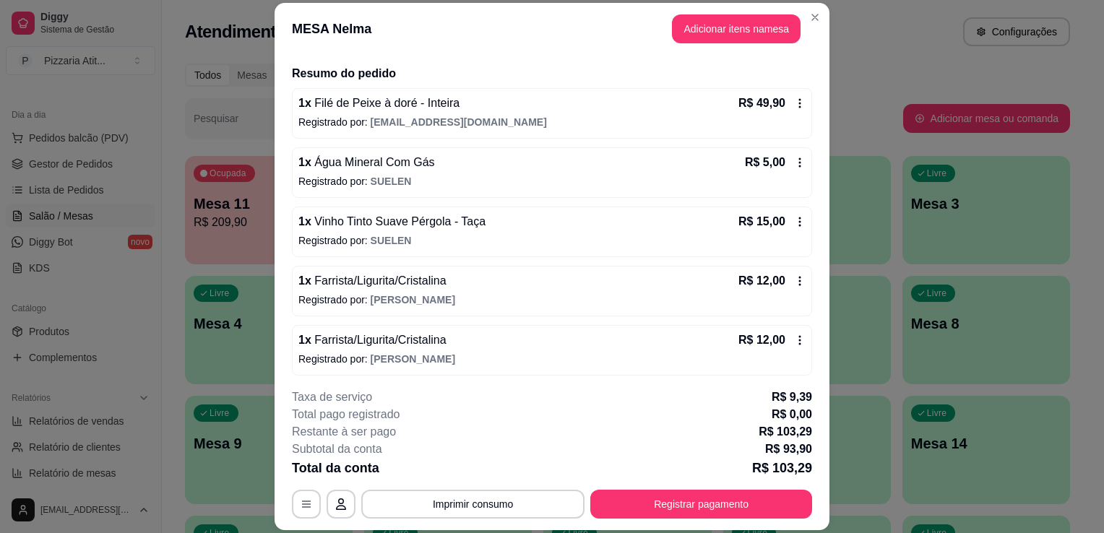
scroll to position [105, 0]
click at [438, 496] on button "Imprimir consumo" at bounding box center [473, 504] width 217 height 28
click at [462, 478] on button "IMPRESSORA" at bounding box center [471, 471] width 101 height 22
click at [756, 30] on button "Adicionar itens na mesa" at bounding box center [736, 28] width 124 height 28
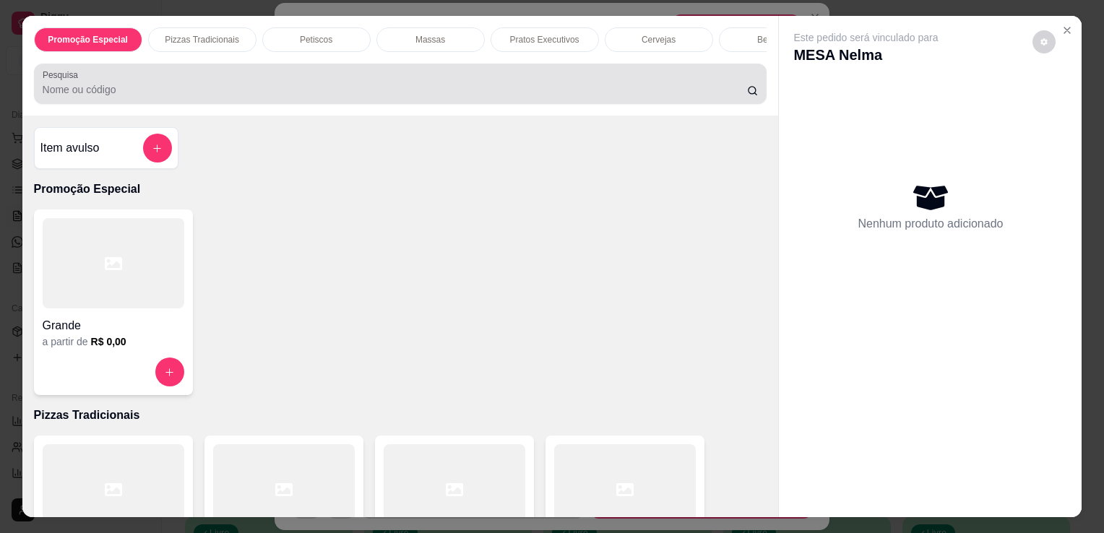
click at [645, 79] on div at bounding box center [401, 83] width 716 height 29
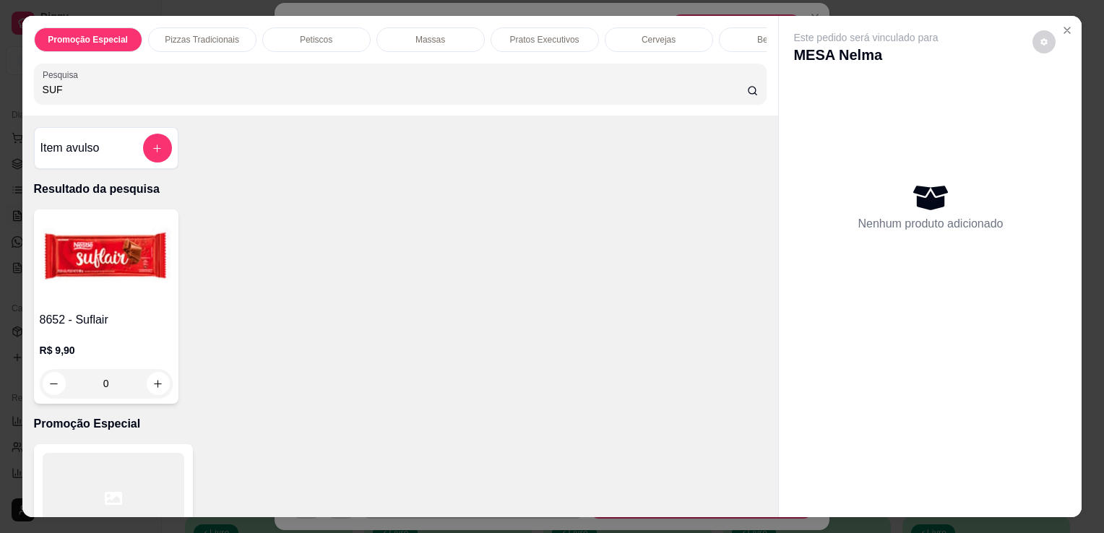
type input "SUF"
click at [113, 273] on img at bounding box center [106, 260] width 133 height 90
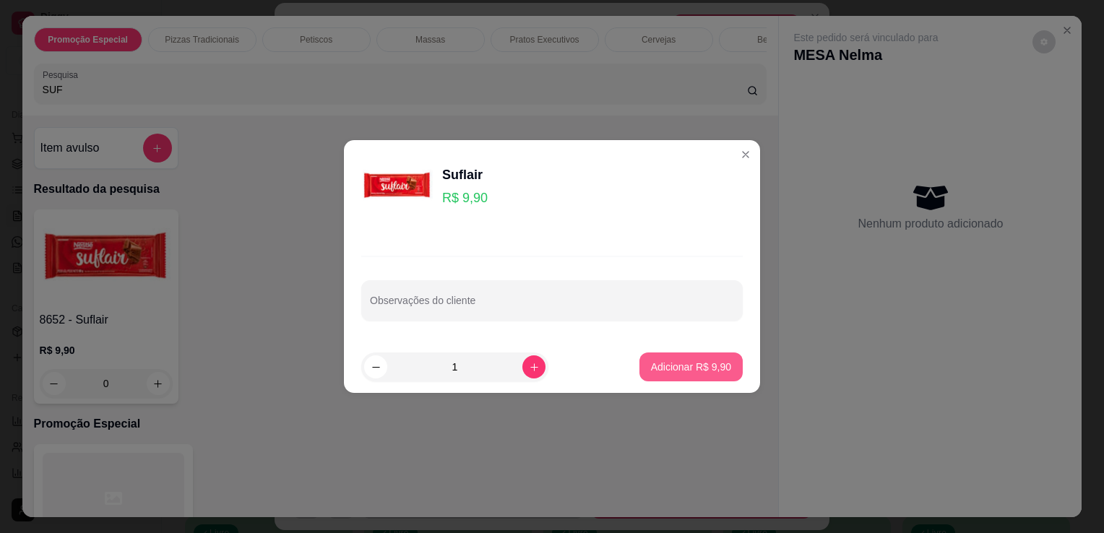
click at [691, 365] on p "Adicionar R$ 9,90" at bounding box center [691, 367] width 80 height 14
type input "1"
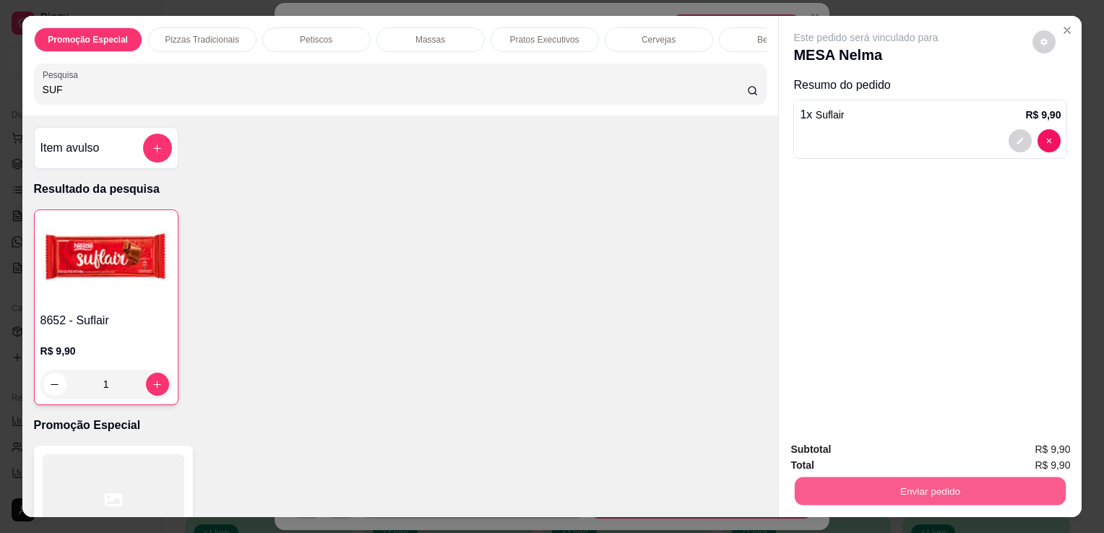
click at [882, 481] on button "Enviar pedido" at bounding box center [930, 491] width 271 height 28
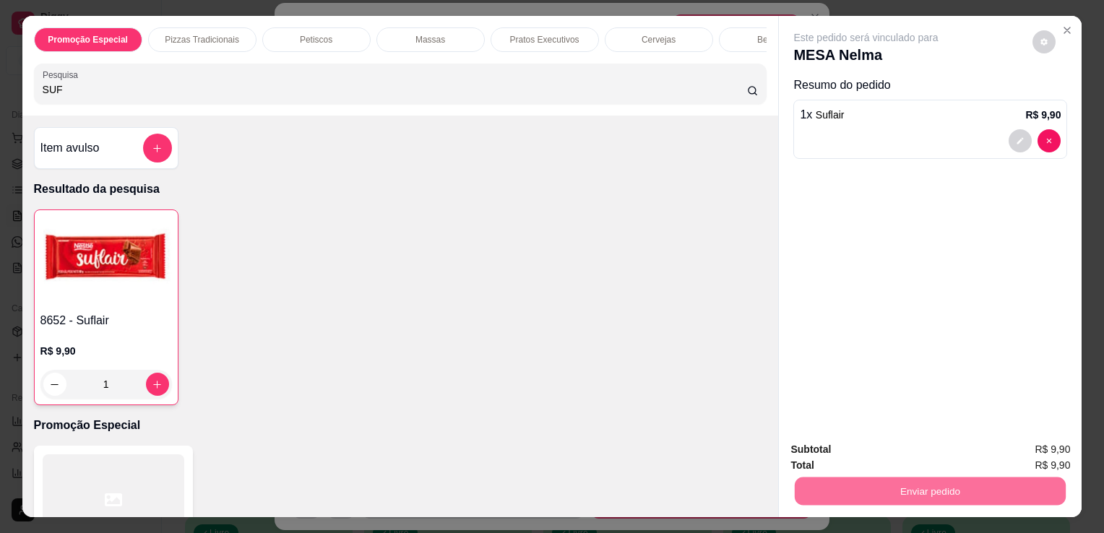
click at [887, 449] on button "Não registrar e enviar pedido" at bounding box center [883, 450] width 146 height 27
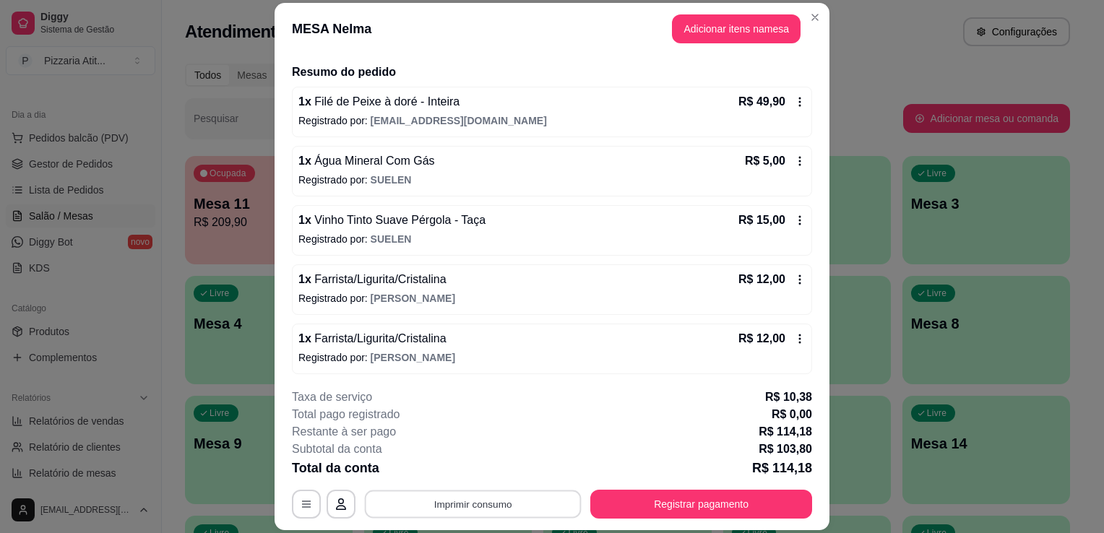
click at [527, 498] on button "Imprimir consumo" at bounding box center [473, 504] width 217 height 28
click at [488, 465] on button "IMPRESSORA" at bounding box center [471, 471] width 101 height 22
click at [663, 511] on button "Registrar pagamento" at bounding box center [701, 504] width 215 height 28
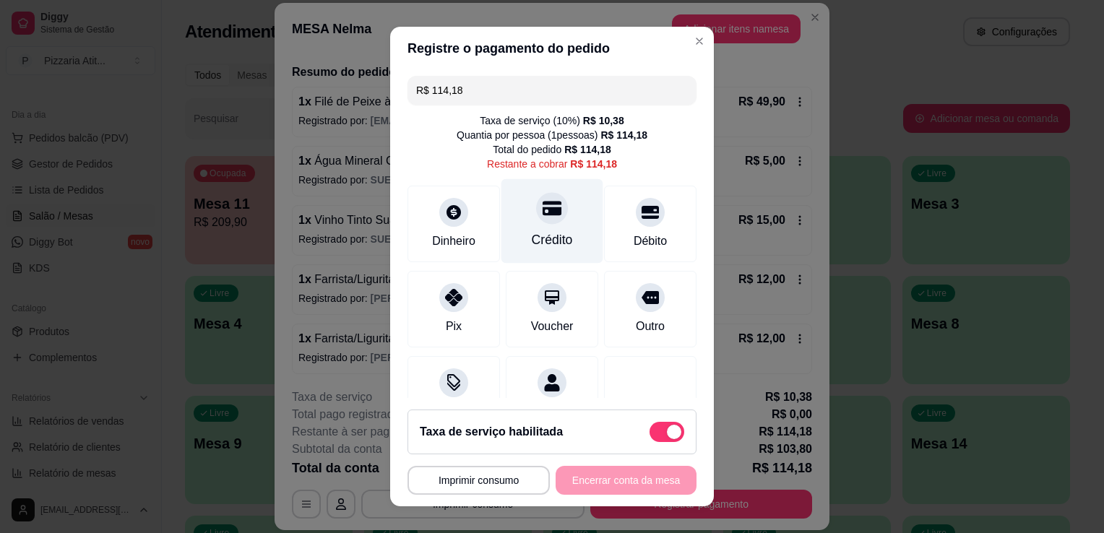
click at [566, 226] on div "Crédito" at bounding box center [552, 221] width 102 height 85
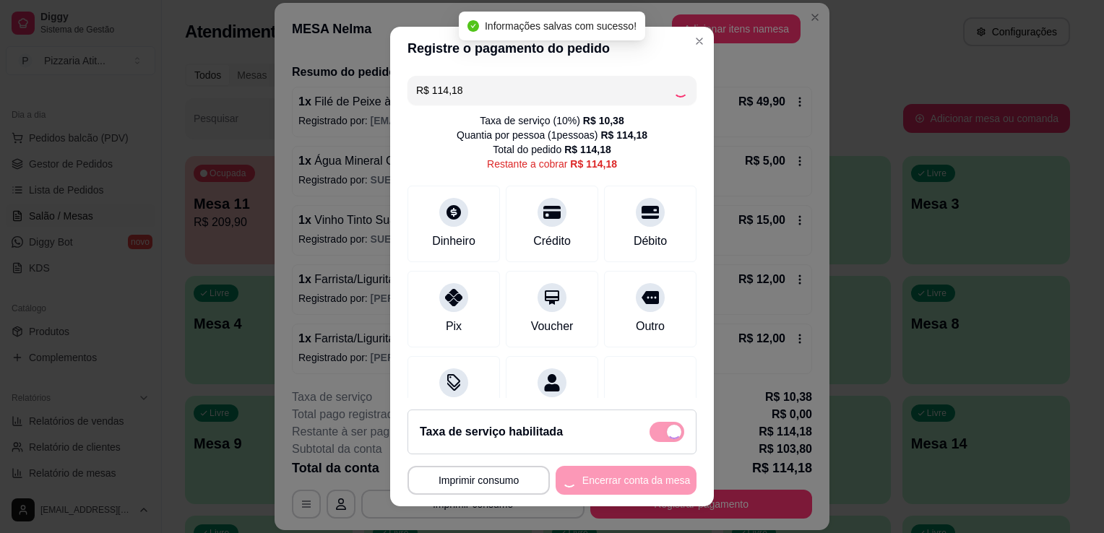
type input "R$ 0,00"
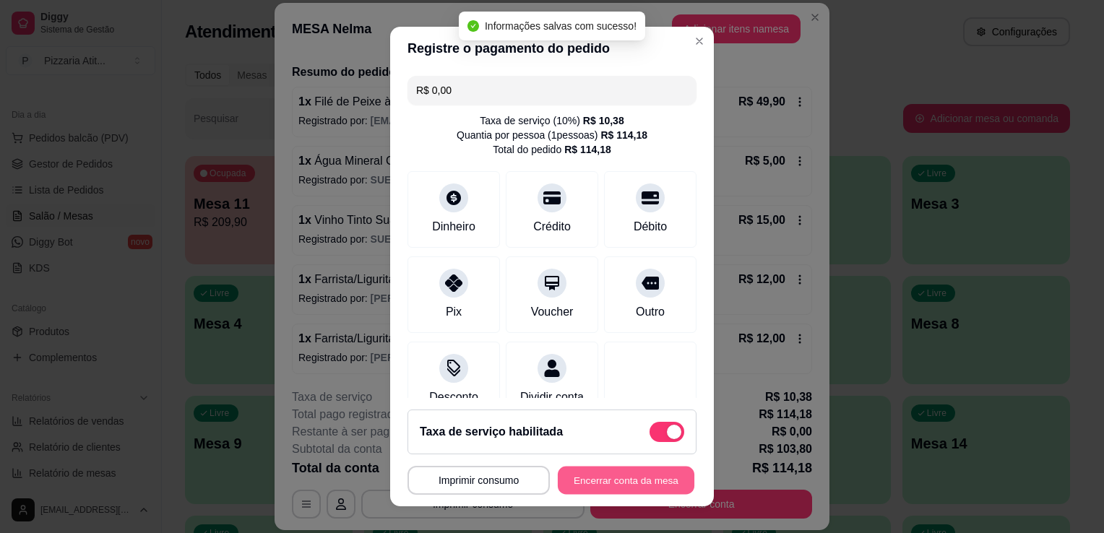
click at [624, 484] on button "Encerrar conta da mesa" at bounding box center [626, 481] width 137 height 28
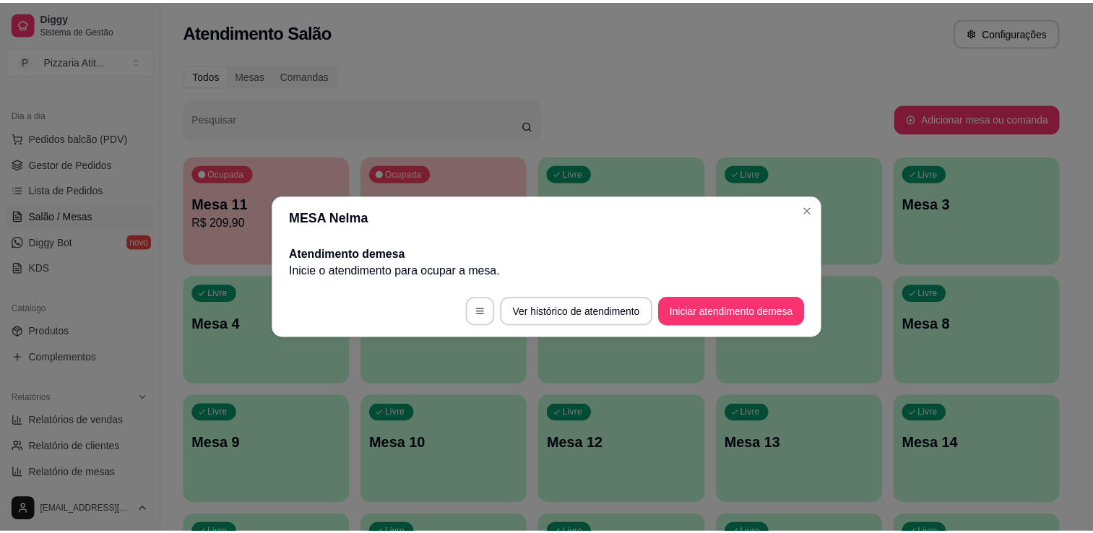
scroll to position [0, 0]
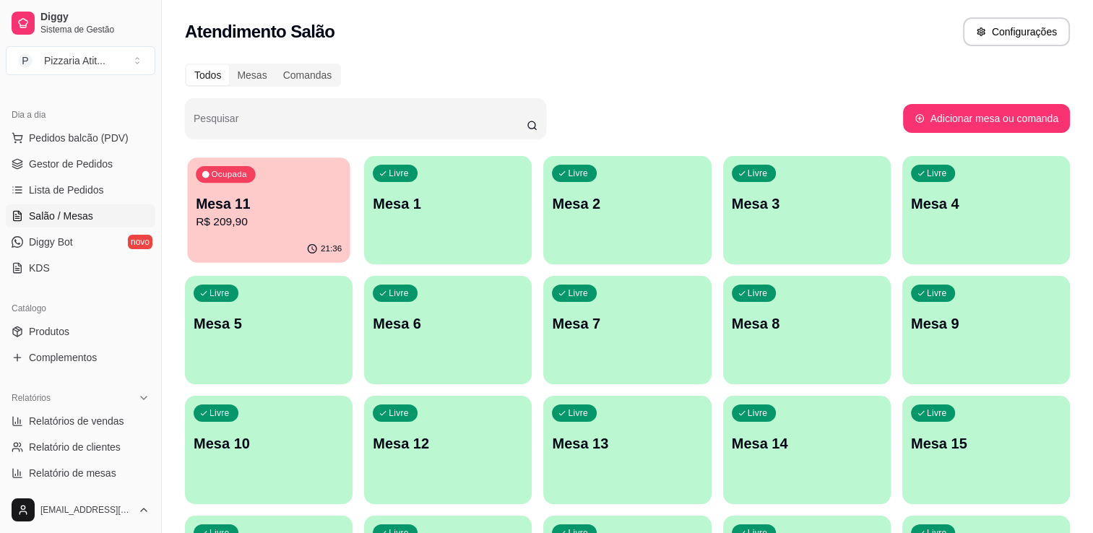
click at [269, 244] on div "21:36" at bounding box center [268, 248] width 163 height 27
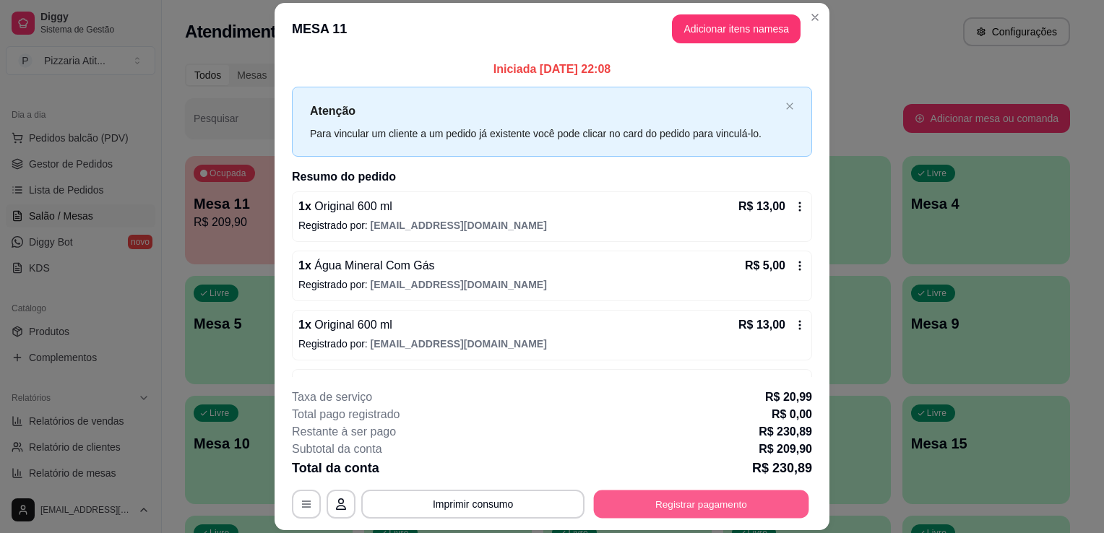
click at [655, 501] on button "Registrar pagamento" at bounding box center [701, 504] width 215 height 28
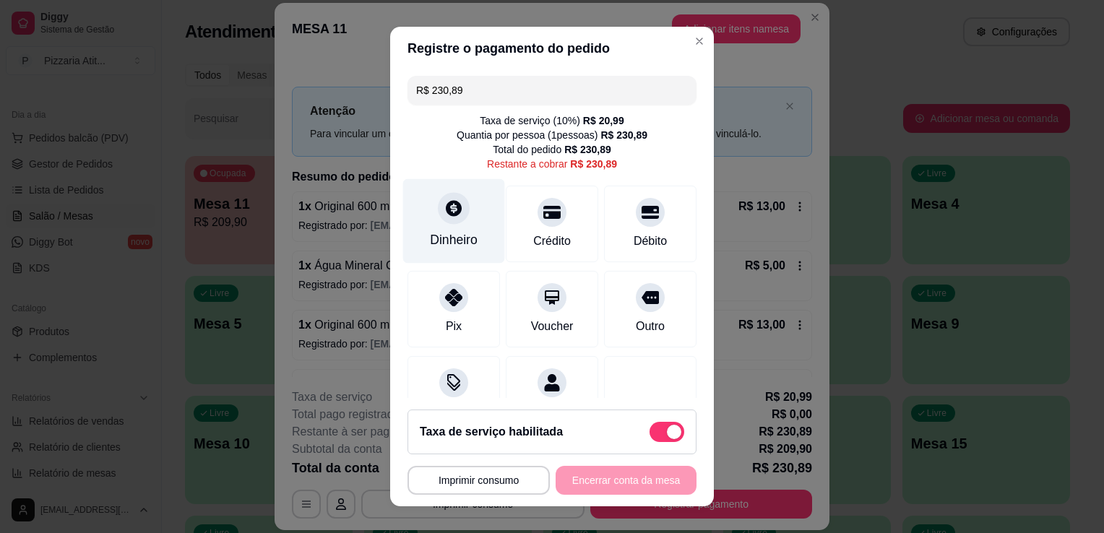
click at [422, 254] on div "Dinheiro" at bounding box center [454, 221] width 102 height 85
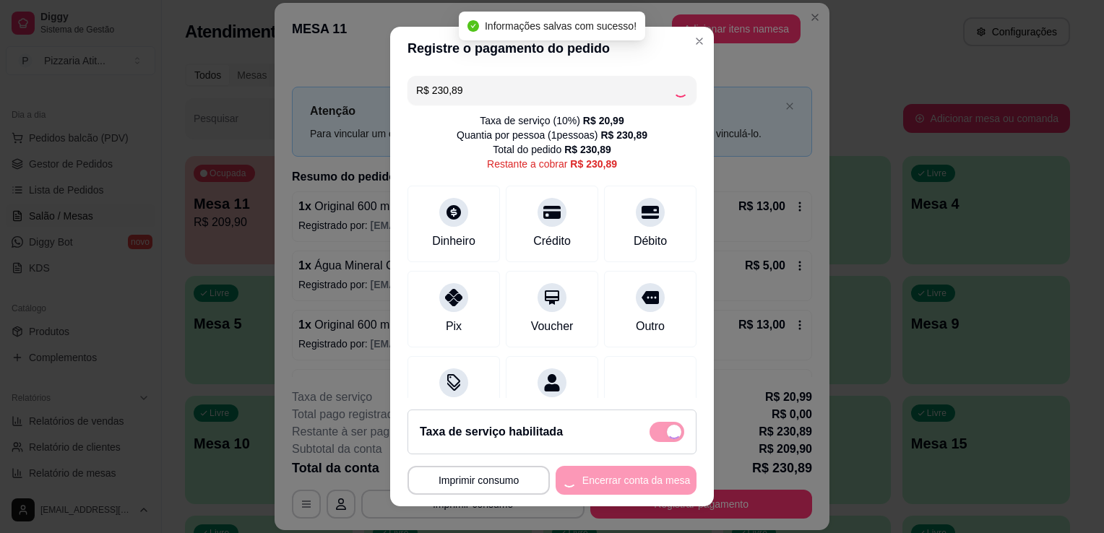
type input "R$ 0,00"
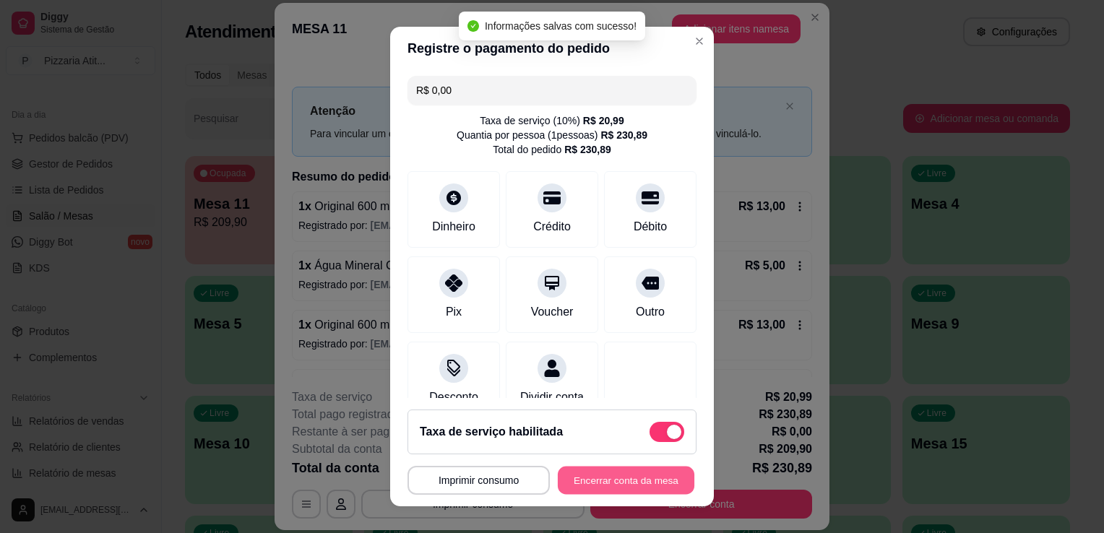
click at [628, 483] on button "Encerrar conta da mesa" at bounding box center [626, 481] width 137 height 28
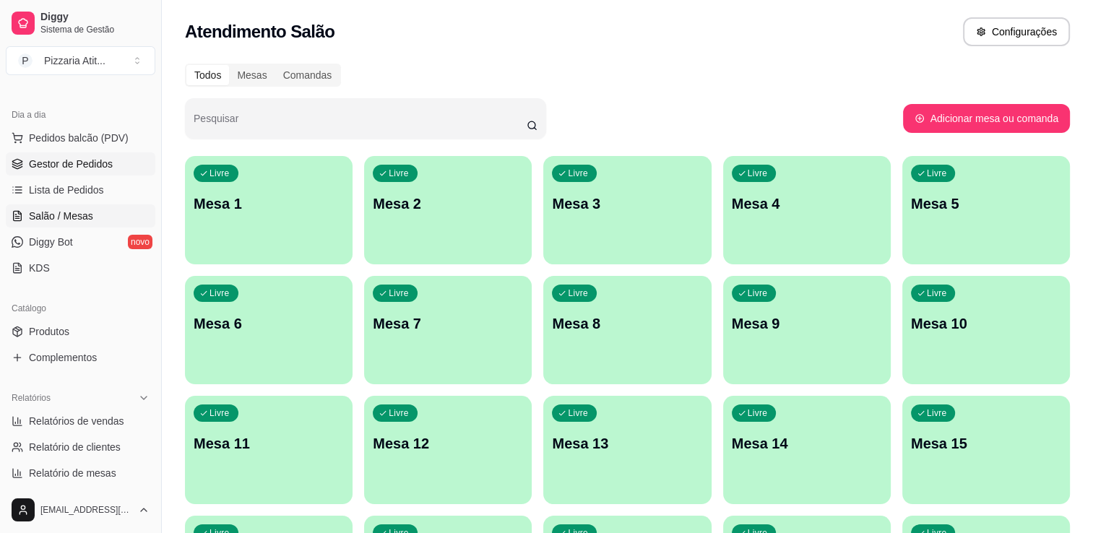
click at [95, 157] on span "Gestor de Pedidos" at bounding box center [71, 164] width 84 height 14
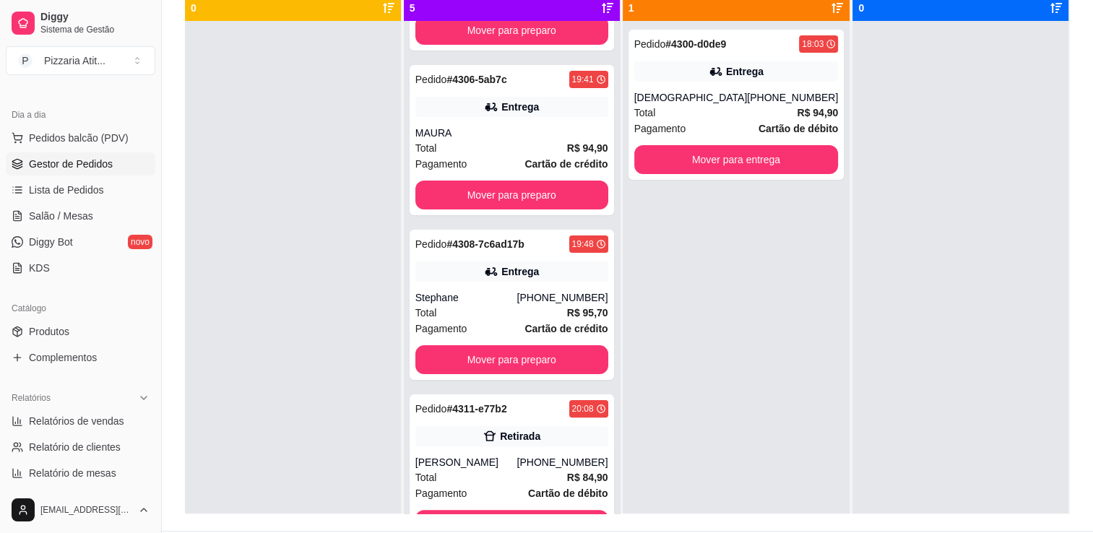
scroll to position [304, 0]
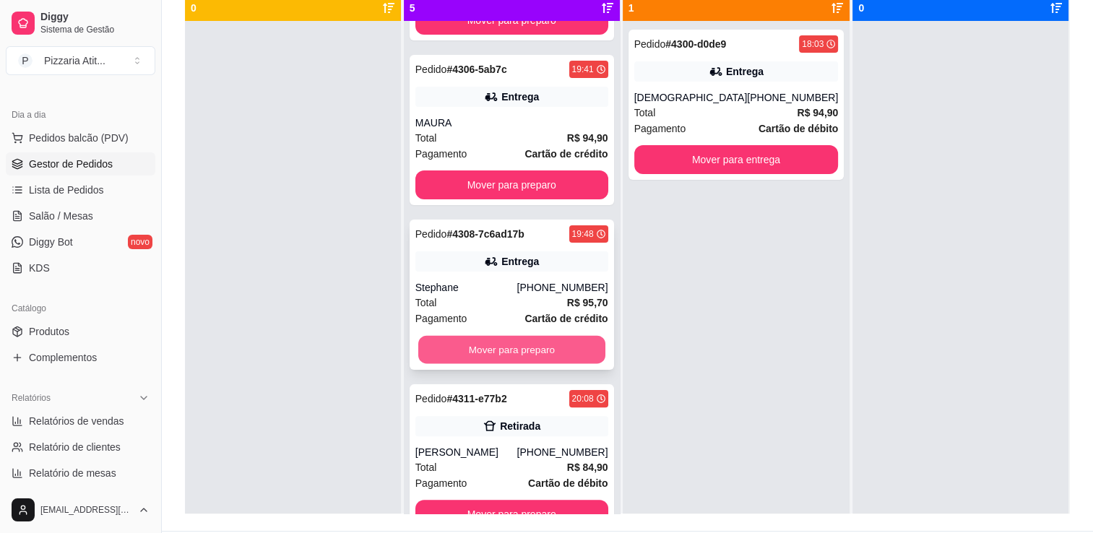
click at [538, 345] on button "Mover para preparo" at bounding box center [511, 350] width 187 height 28
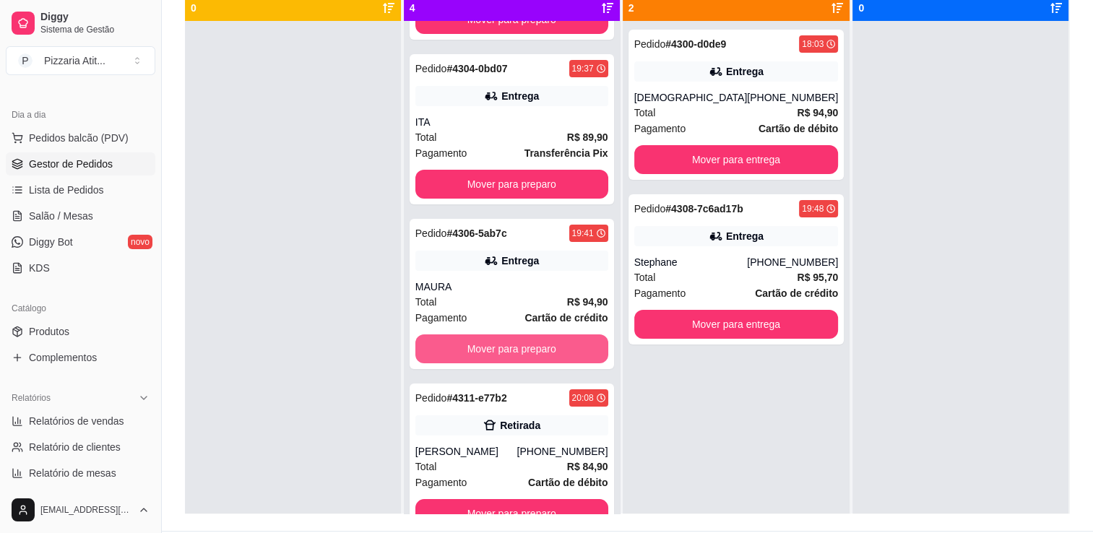
scroll to position [139, 0]
click at [538, 345] on button "Mover para preparo" at bounding box center [511, 350] width 187 height 28
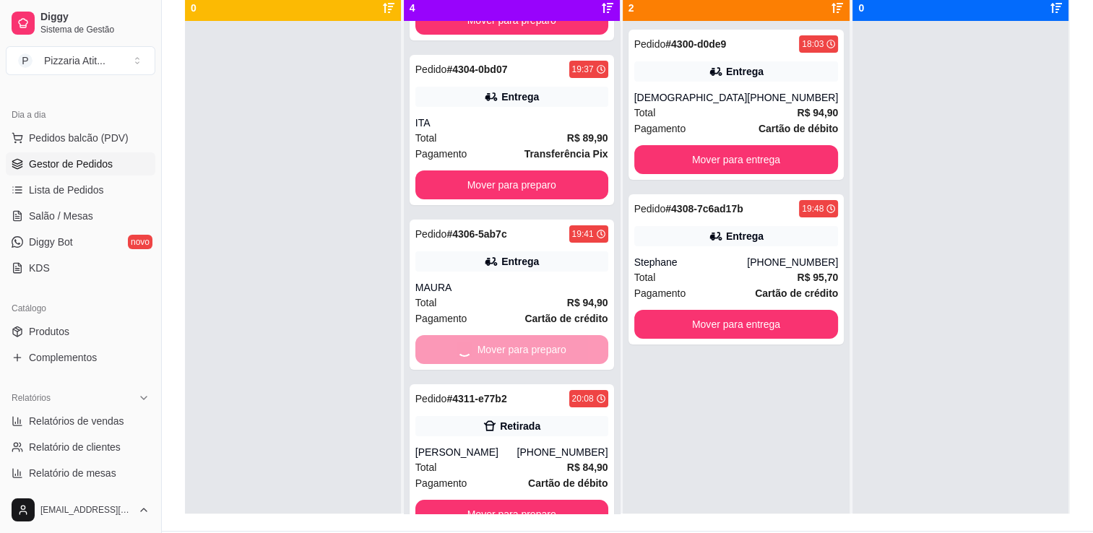
scroll to position [0, 0]
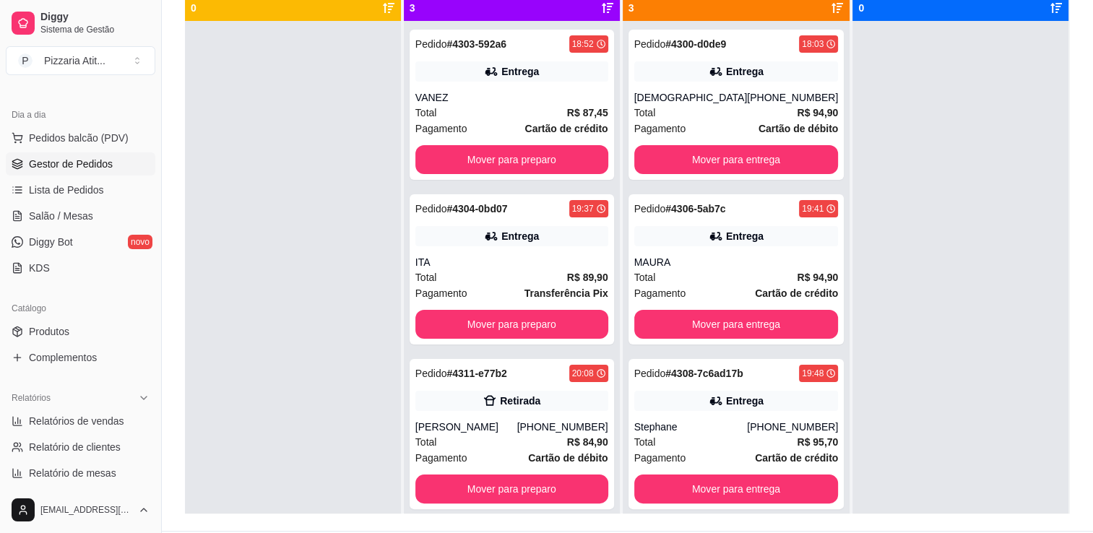
click at [538, 345] on div "Pedido # 4303-592a6 18:52 Entrega VANEZ Total R$ 87,45 Pagamento Cartão de créd…" at bounding box center [512, 287] width 216 height 533
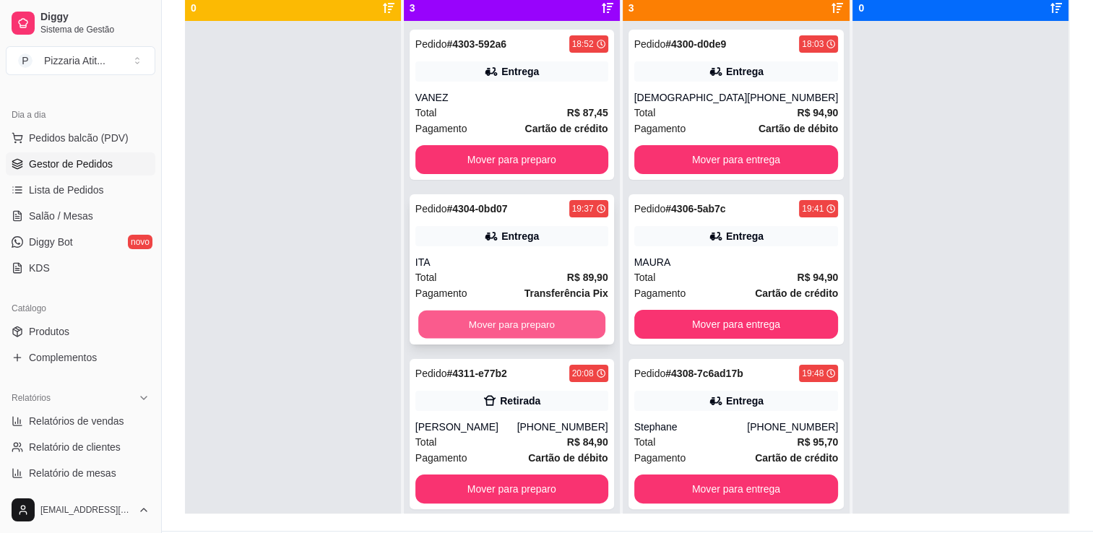
click at [542, 328] on button "Mover para preparo" at bounding box center [511, 325] width 187 height 28
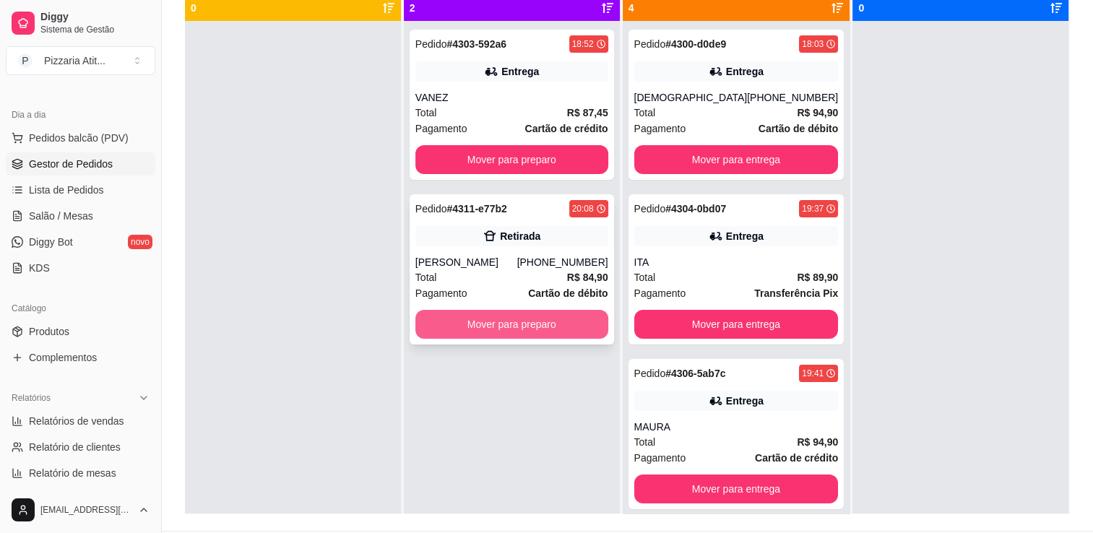
click at [543, 322] on button "Mover para preparo" at bounding box center [511, 324] width 193 height 29
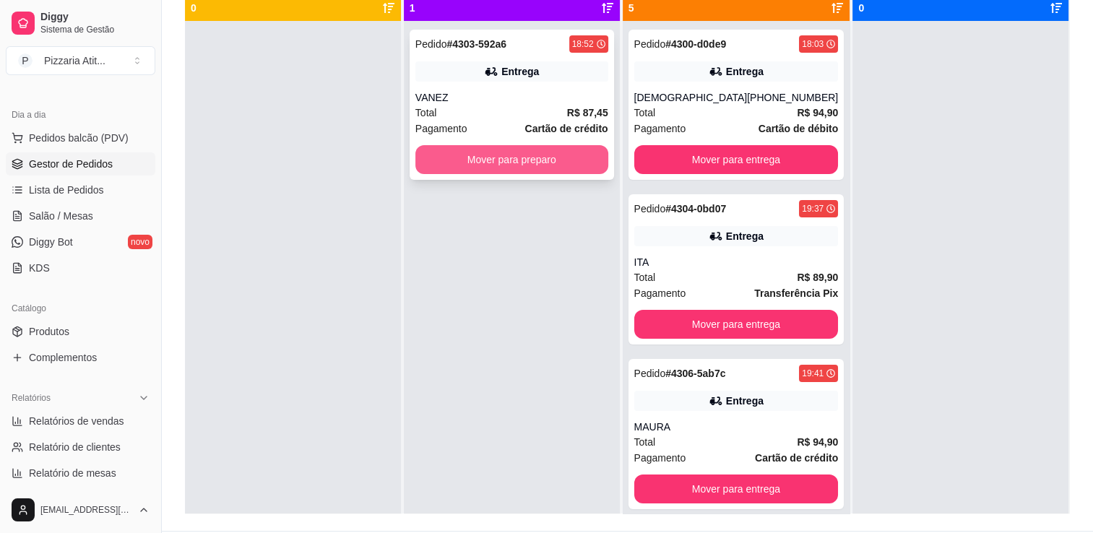
click at [548, 145] on button "Mover para preparo" at bounding box center [511, 159] width 193 height 29
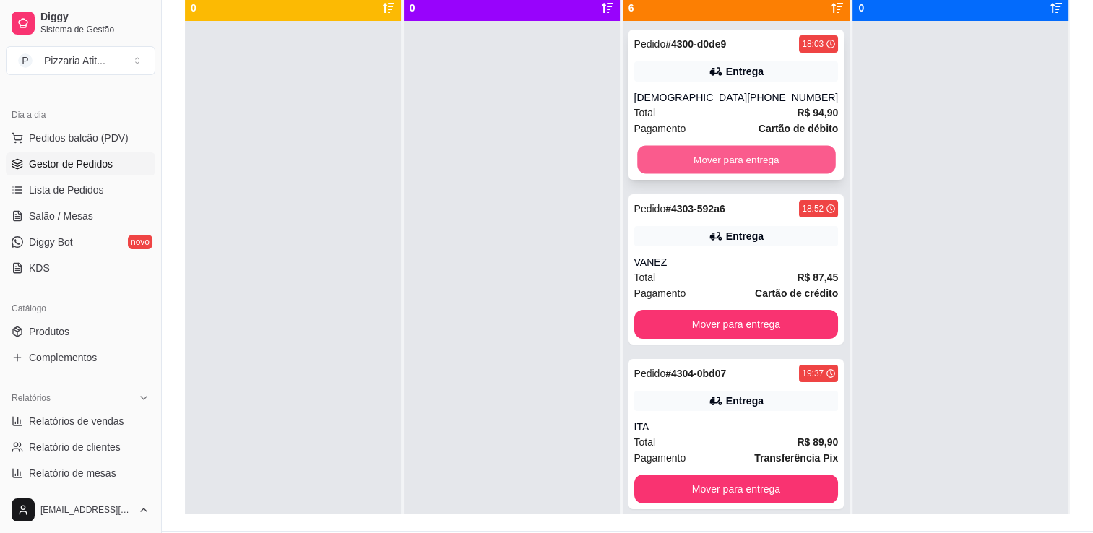
click at [682, 154] on button "Mover para entrega" at bounding box center [736, 160] width 198 height 28
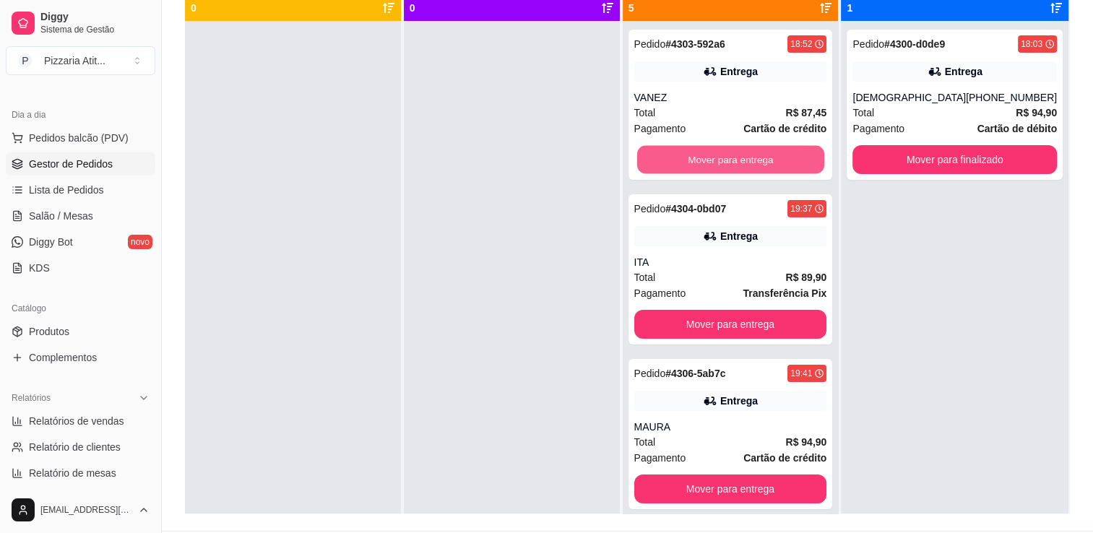
click at [682, 154] on button "Mover para entrega" at bounding box center [730, 160] width 187 height 28
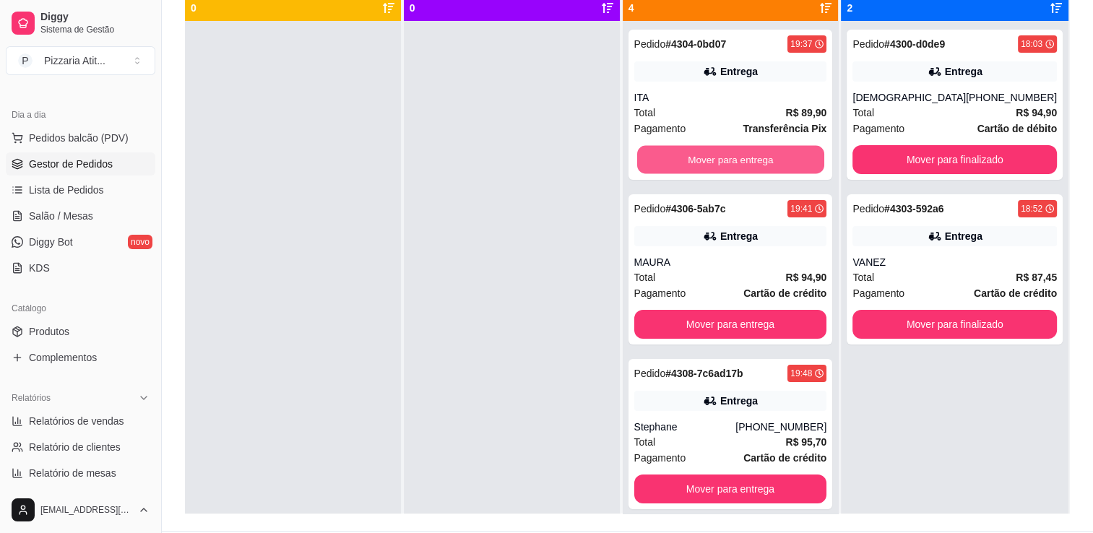
click at [682, 154] on button "Mover para entrega" at bounding box center [730, 160] width 187 height 28
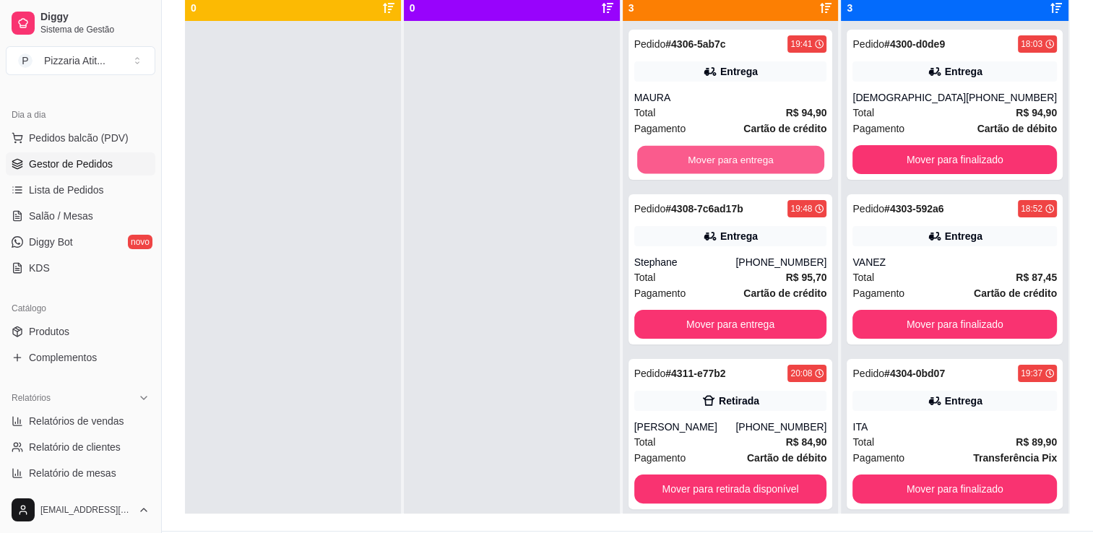
click at [682, 154] on button "Mover para entrega" at bounding box center [730, 160] width 187 height 28
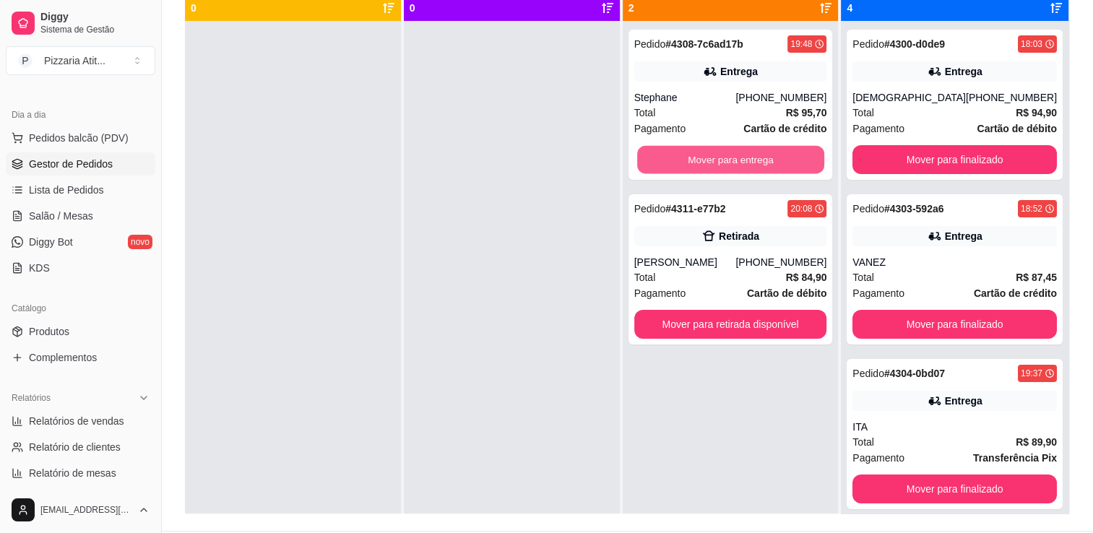
click at [682, 154] on button "Mover para entrega" at bounding box center [730, 160] width 187 height 28
